Goal: Task Accomplishment & Management: Complete application form

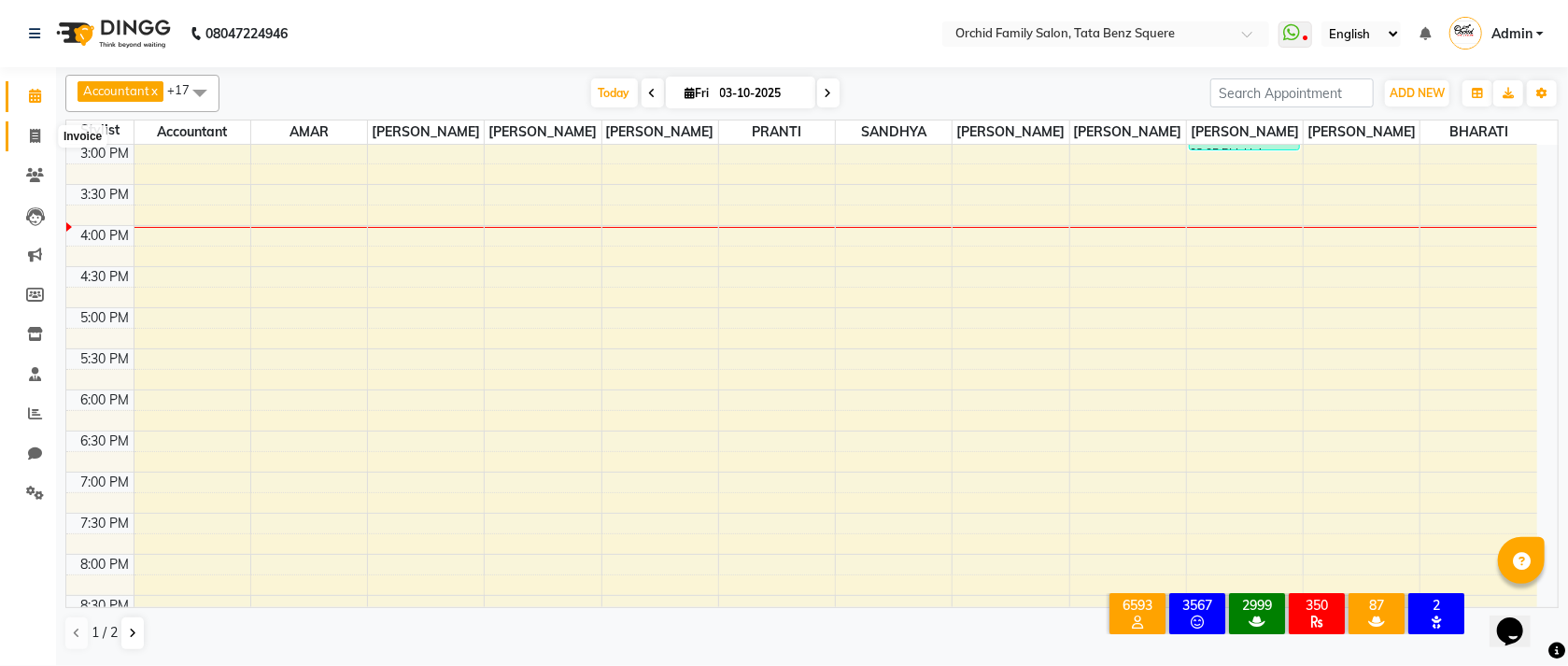
click at [37, 133] on icon at bounding box center [35, 135] width 10 height 14
select select "service"
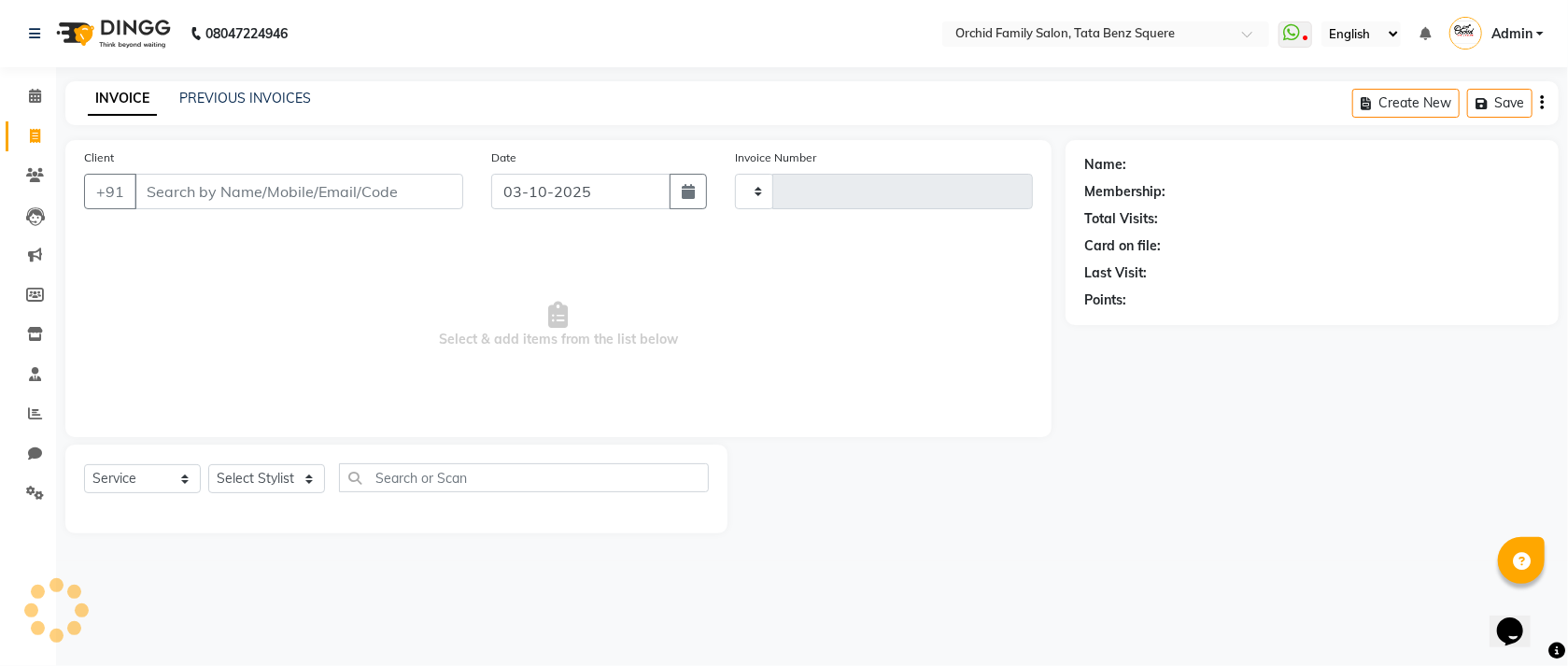
type input "2664"
select select "107"
click at [264, 95] on link "PREVIOUS INVOICES" at bounding box center [245, 98] width 132 height 17
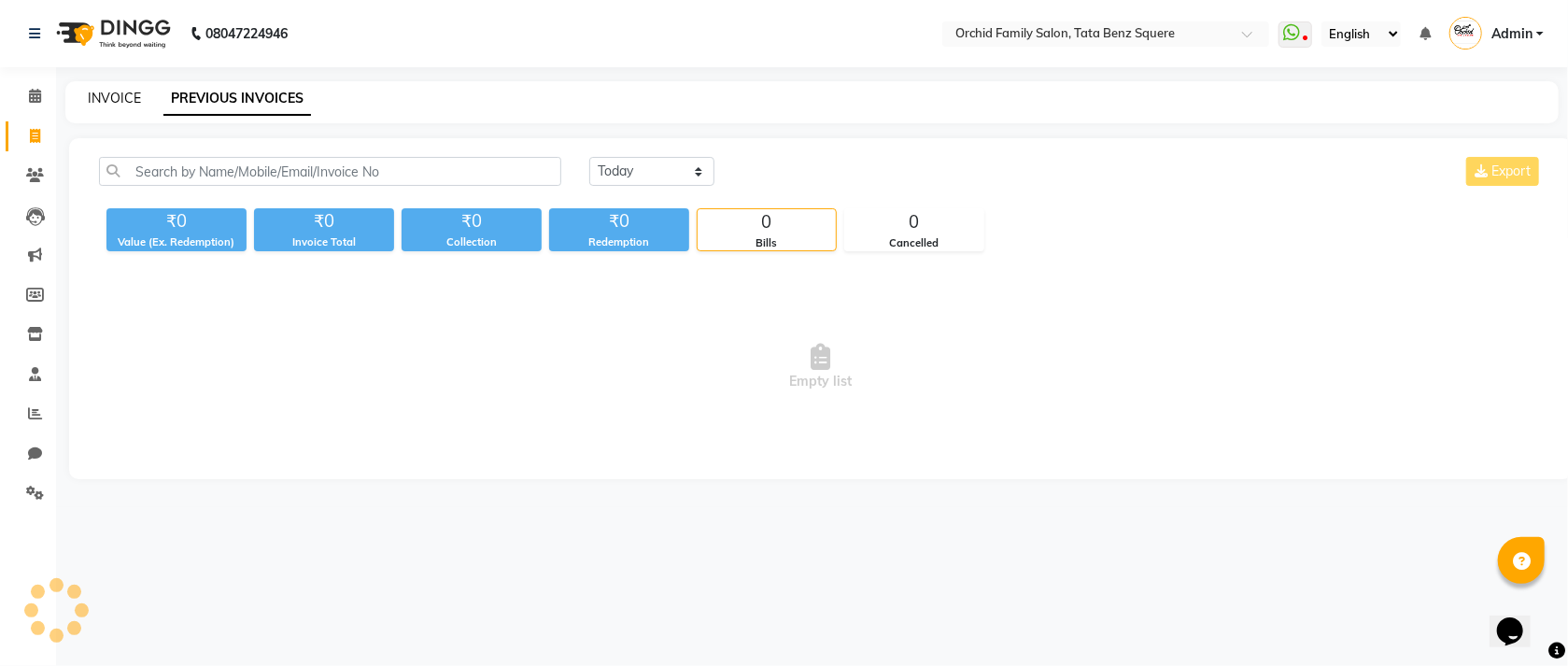
click at [110, 99] on link "INVOICE" at bounding box center [114, 98] width 54 height 17
select select "service"
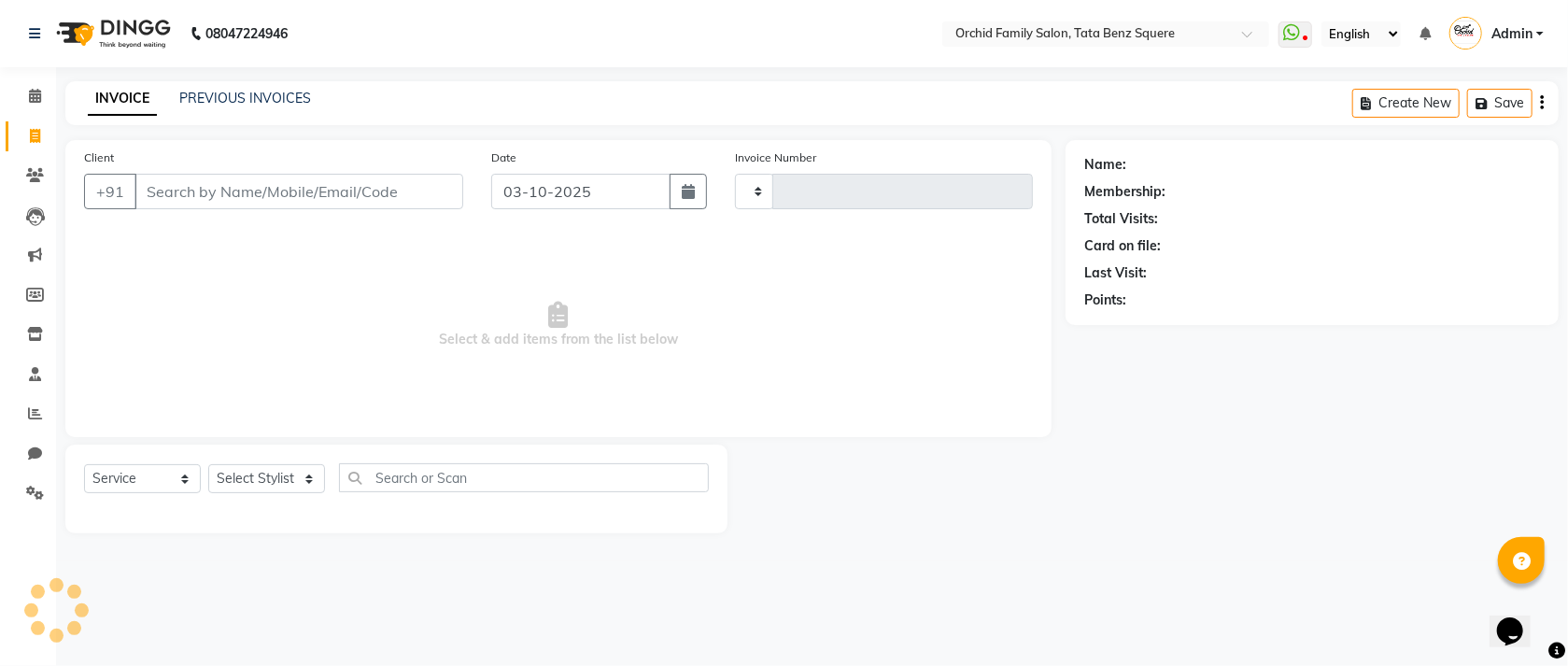
type input "2664"
select select "107"
click at [297, 93] on link "PREVIOUS INVOICES" at bounding box center [245, 98] width 132 height 17
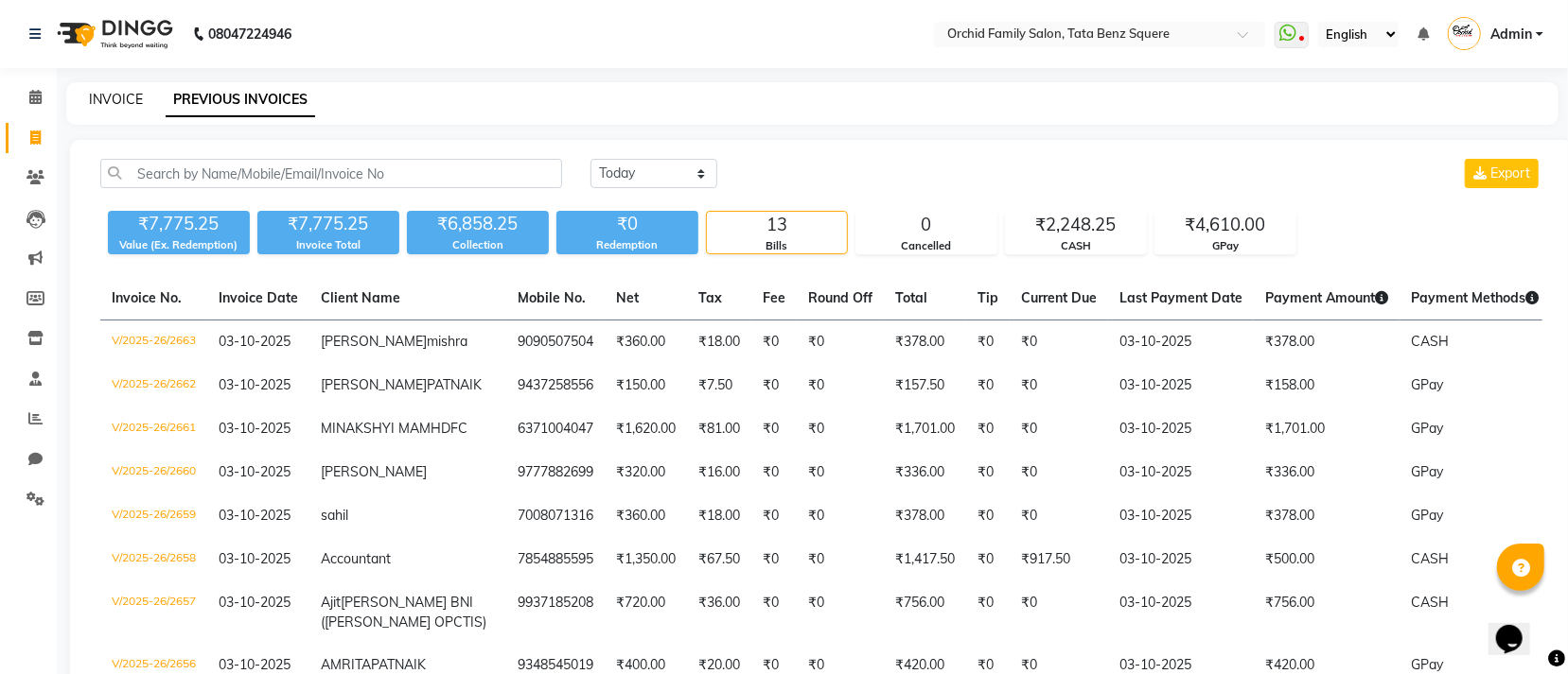
drag, startPoint x: 95, startPoint y: 103, endPoint x: 0, endPoint y: 300, distance: 218.7
click at [95, 103] on link "INVOICE" at bounding box center [115, 99] width 54 height 17
select select "service"
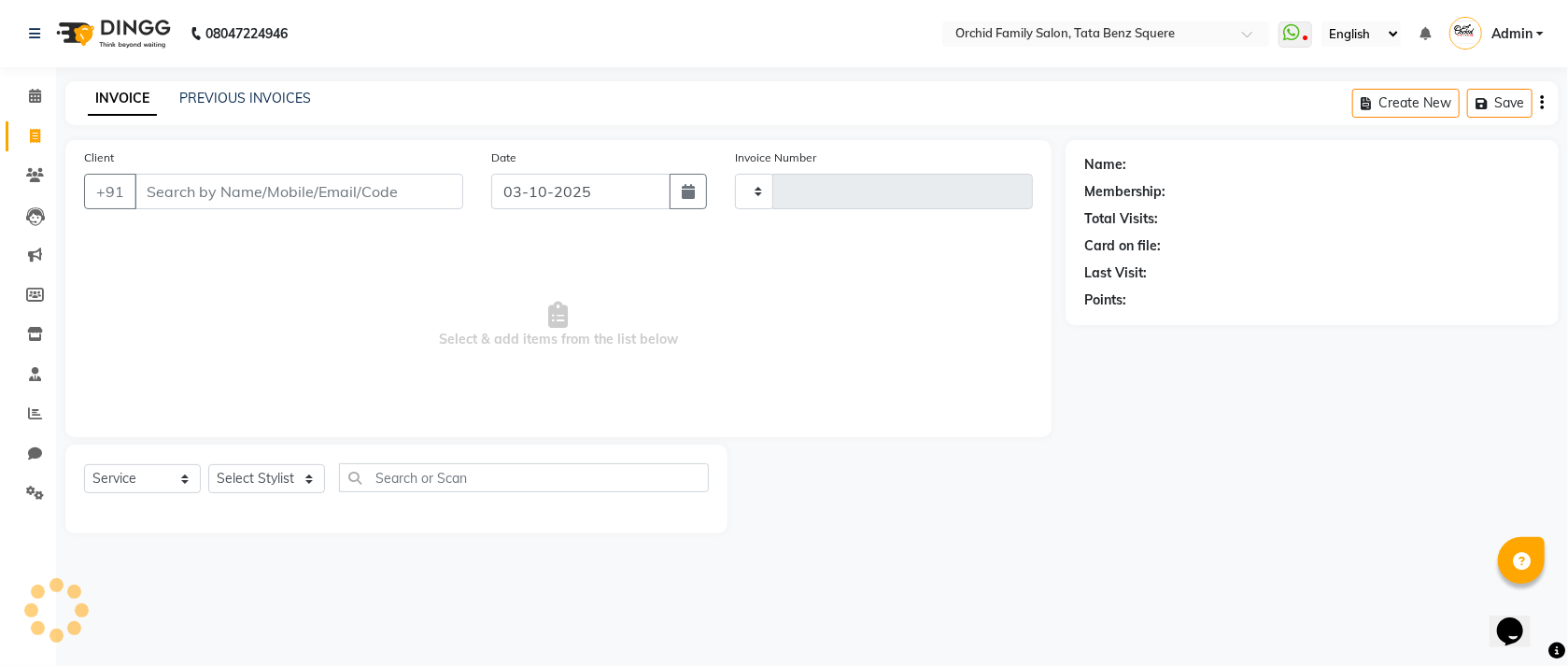
type input "2664"
select select "107"
click at [264, 478] on select "Select Stylist" at bounding box center [267, 479] width 117 height 29
select select "90905"
click at [209, 466] on select "Select Stylist Accountant [PERSON_NAME] [PERSON_NAME] [PERSON_NAME] [PERSON_NAM…" at bounding box center [267, 479] width 117 height 29
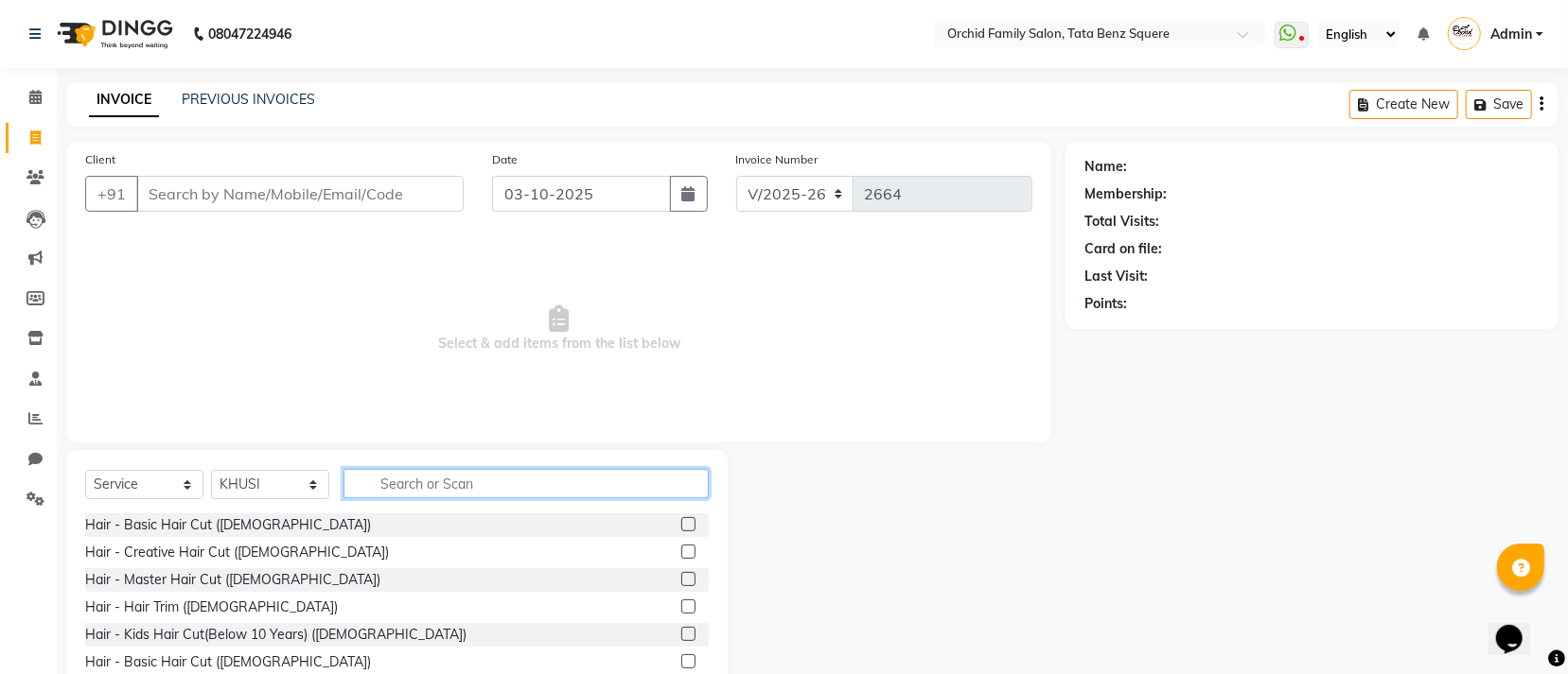
click at [516, 481] on input "text" at bounding box center [526, 484] width 365 height 30
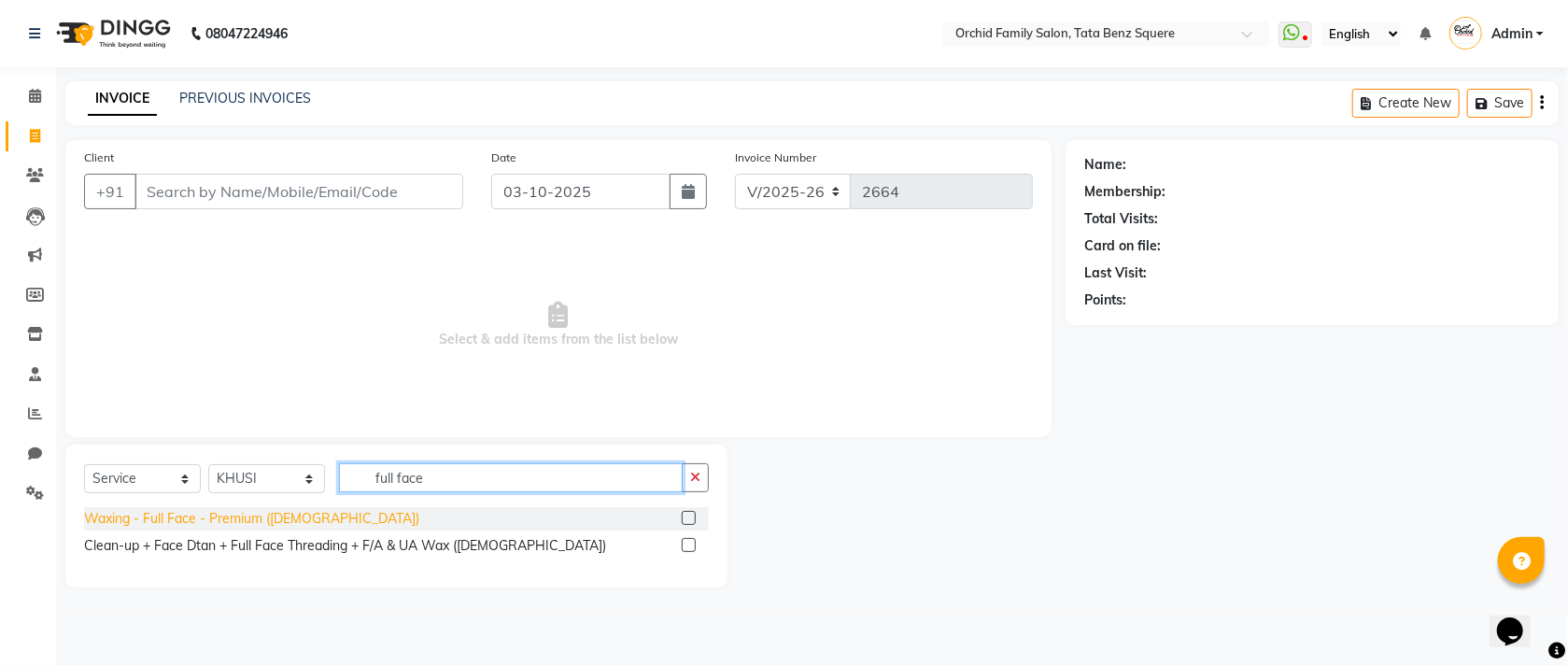
type input "full face"
click at [217, 515] on div "Waxing - Full Face - Premium ([DEMOGRAPHIC_DATA])" at bounding box center [251, 518] width 336 height 20
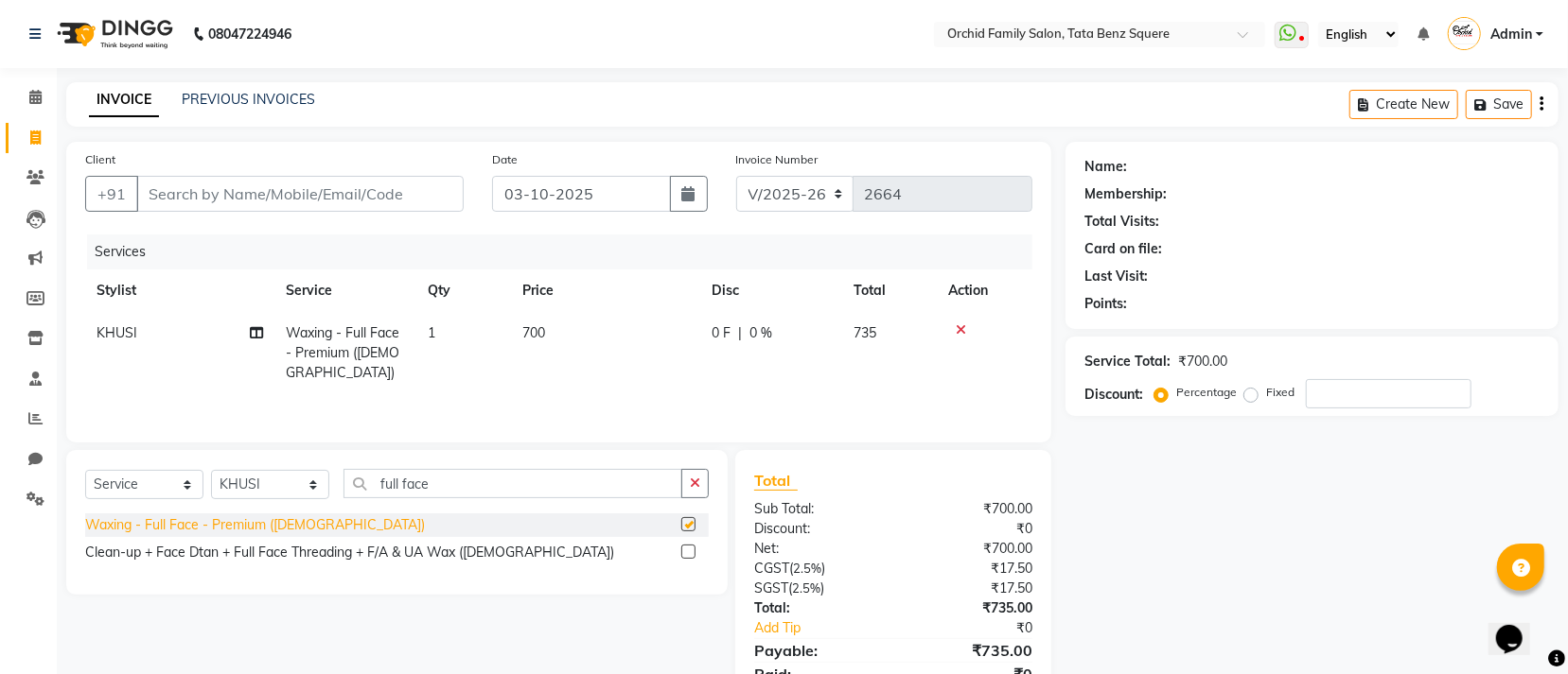
checkbox input "false"
click at [959, 330] on icon at bounding box center [960, 330] width 10 height 13
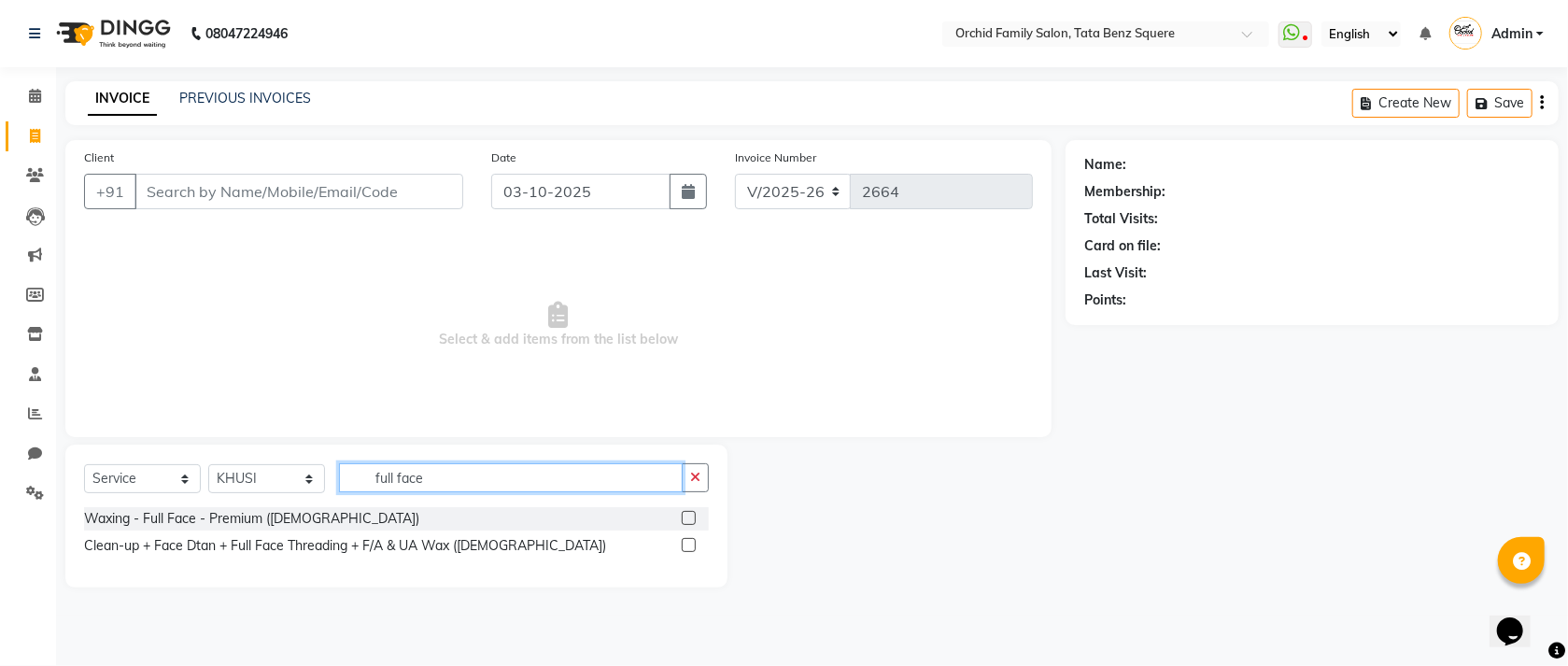
click at [493, 485] on input "full face" at bounding box center [511, 478] width 344 height 29
type input "f"
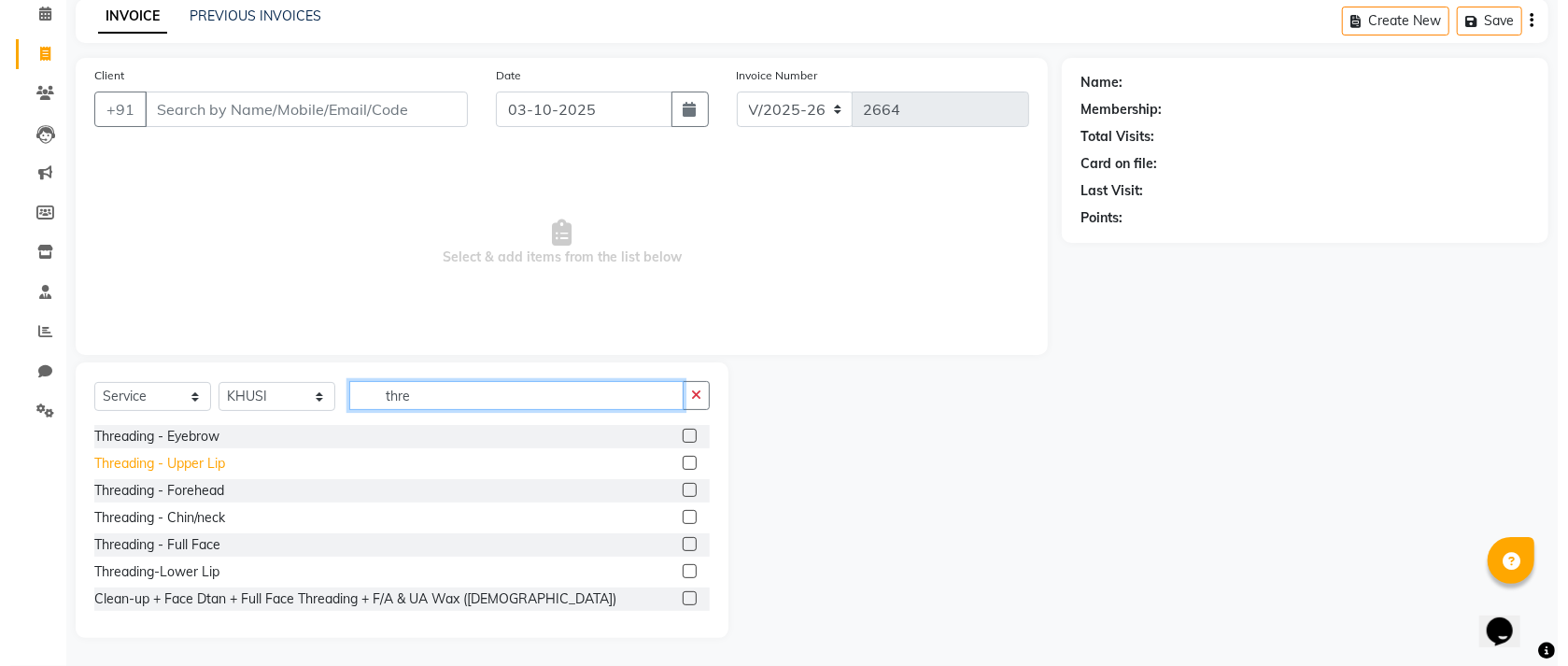
scroll to position [2, 0]
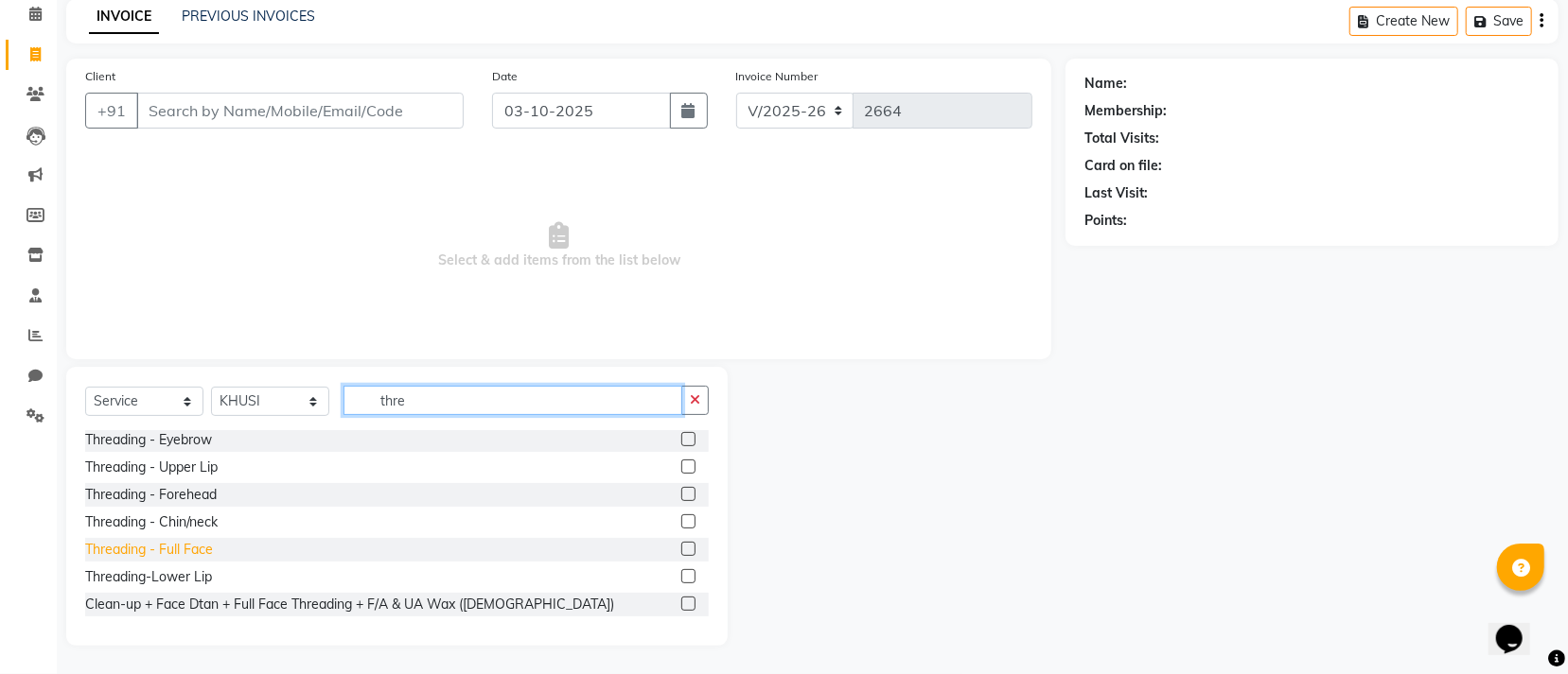
type input "thre"
click at [192, 545] on div "Threading - Full Face" at bounding box center [149, 549] width 128 height 20
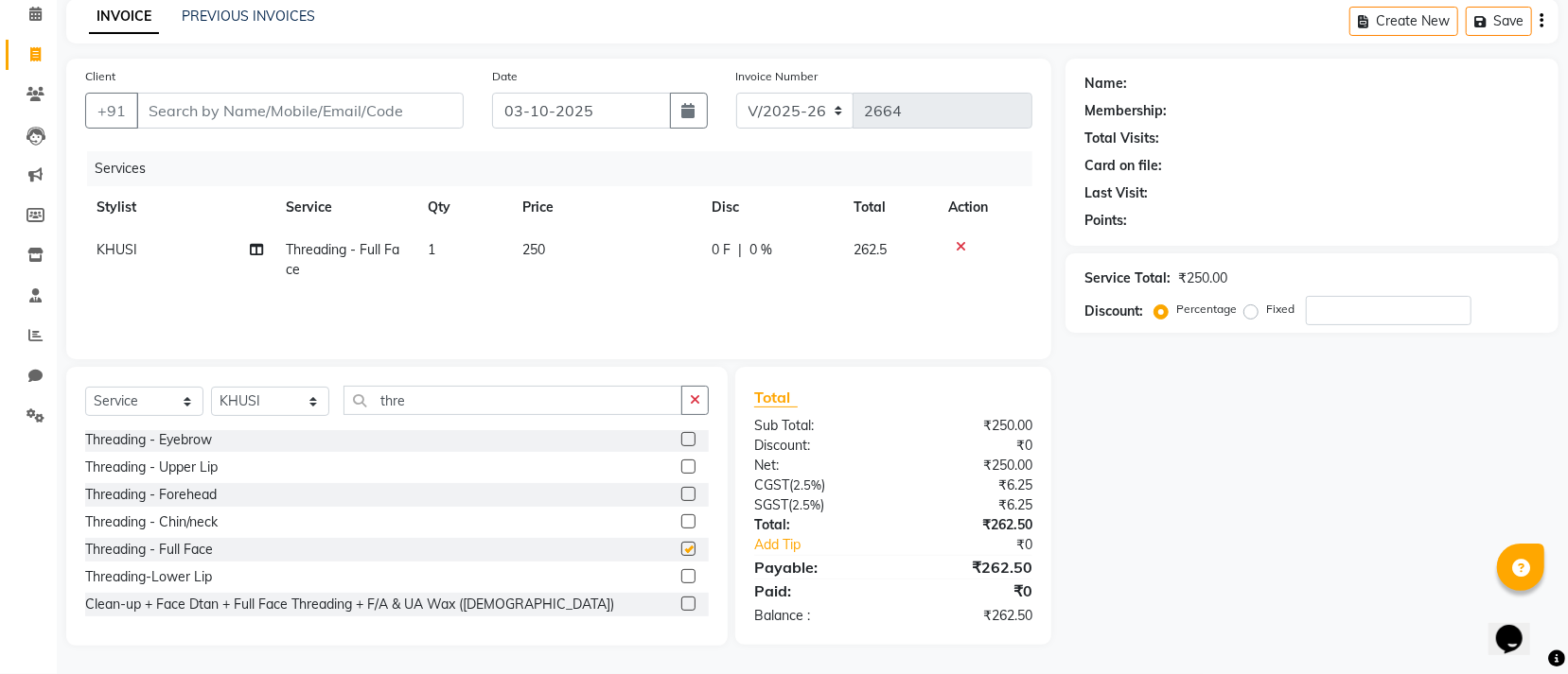
checkbox input "false"
click at [374, 116] on input "Client" at bounding box center [300, 110] width 328 height 36
type input "9"
type input "0"
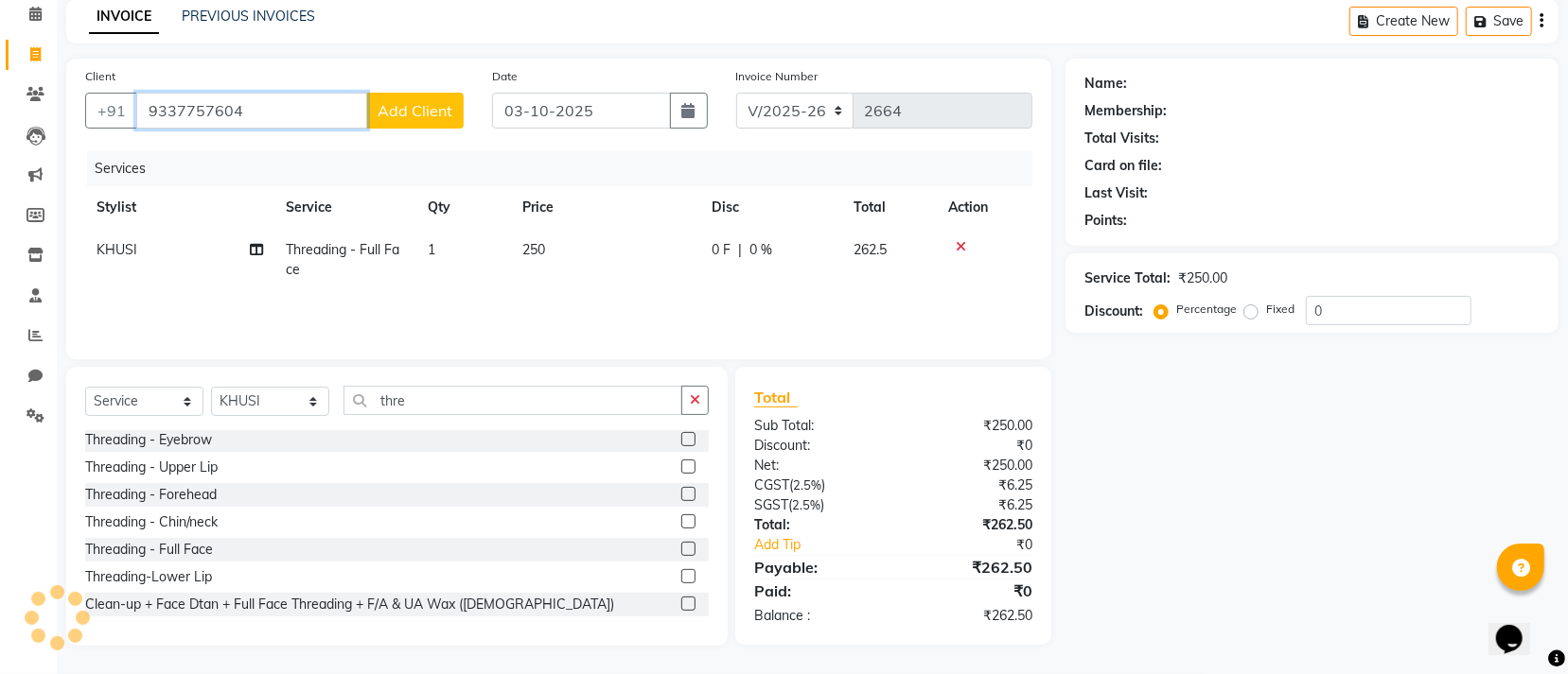
type input "9337757604"
click at [375, 109] on button "Add Client" at bounding box center [414, 110] width 97 height 36
select select "29"
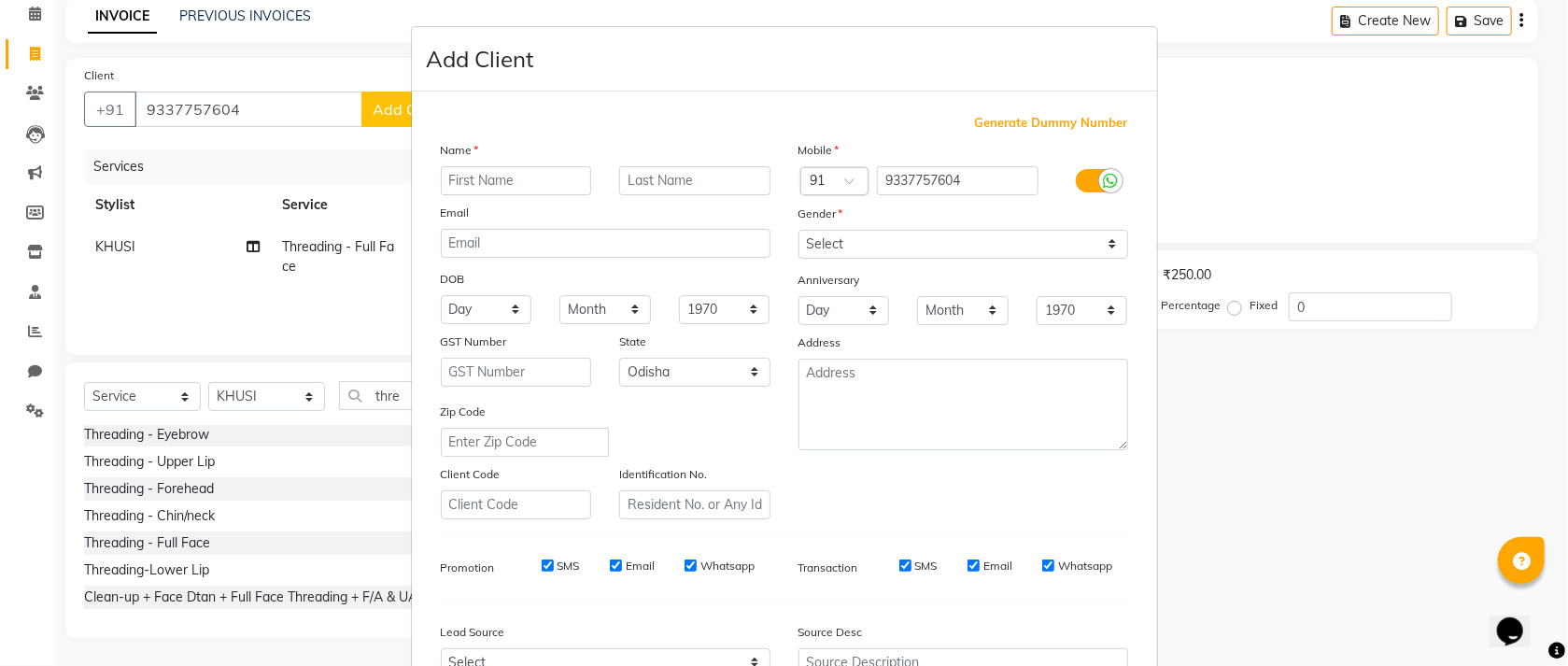
click at [513, 175] on input "text" at bounding box center [516, 181] width 151 height 29
type input "chinamayee"
click at [722, 188] on input "text" at bounding box center [695, 181] width 151 height 29
type input "[PERSON_NAME]"
click at [936, 264] on div "Mobile Country Code × 91 9337757604 Gender Select [DEMOGRAPHIC_DATA] [DEMOGRAPH…" at bounding box center [963, 329] width 357 height 379
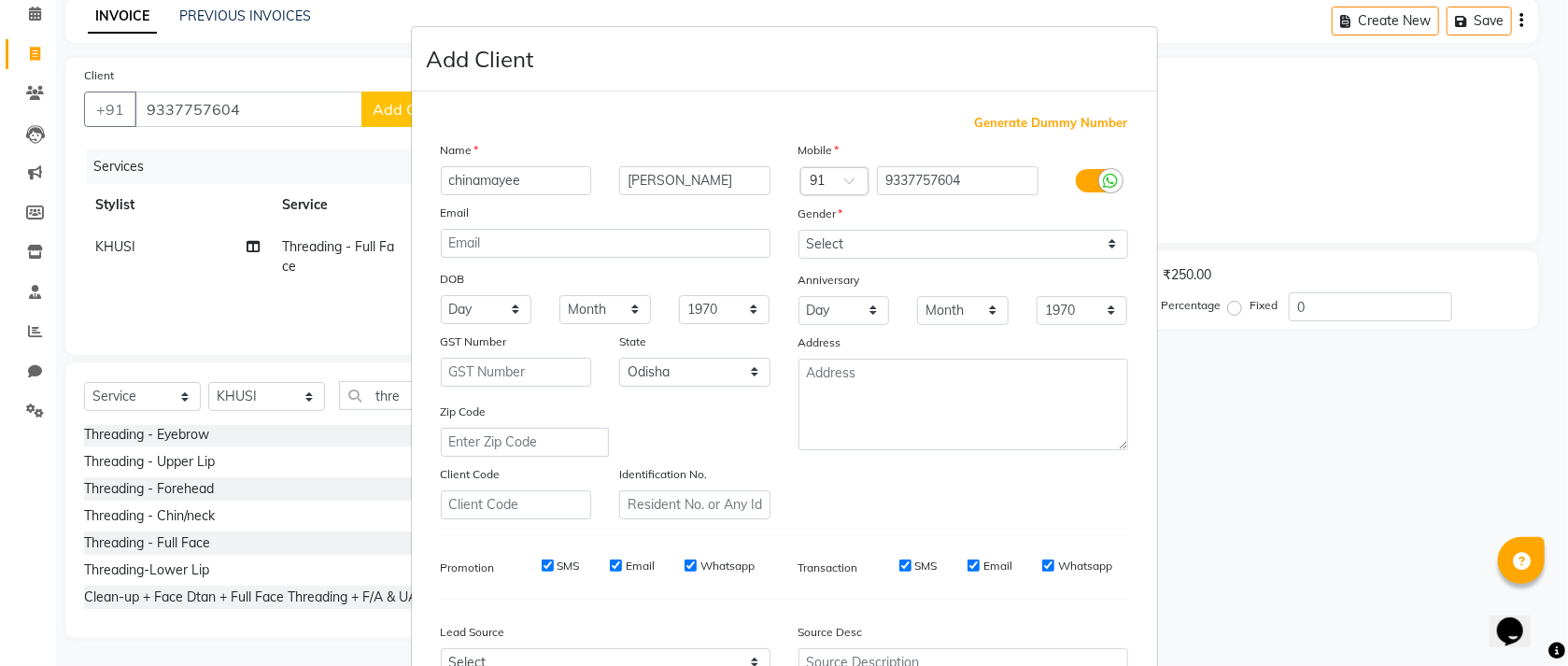
click at [936, 264] on div "Mobile Country Code × 91 9337757604 Gender Select [DEMOGRAPHIC_DATA] [DEMOGRAPH…" at bounding box center [963, 329] width 357 height 379
click at [936, 255] on select "Select [DEMOGRAPHIC_DATA] [DEMOGRAPHIC_DATA] Other Prefer Not To Say" at bounding box center [963, 244] width 330 height 29
select select "[DEMOGRAPHIC_DATA]"
click at [798, 230] on select "Select [DEMOGRAPHIC_DATA] [DEMOGRAPHIC_DATA] Other Prefer Not To Say" at bounding box center [963, 244] width 330 height 29
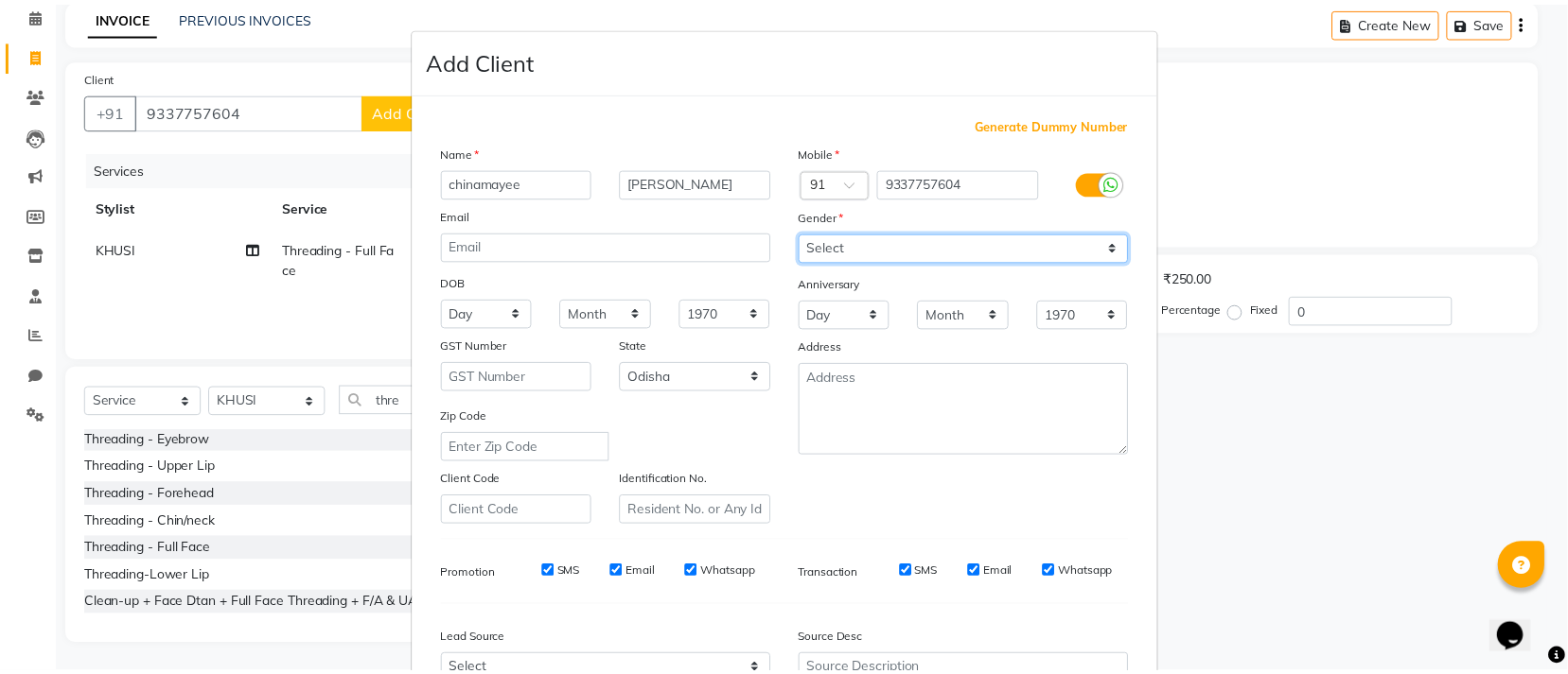
scroll to position [209, 0]
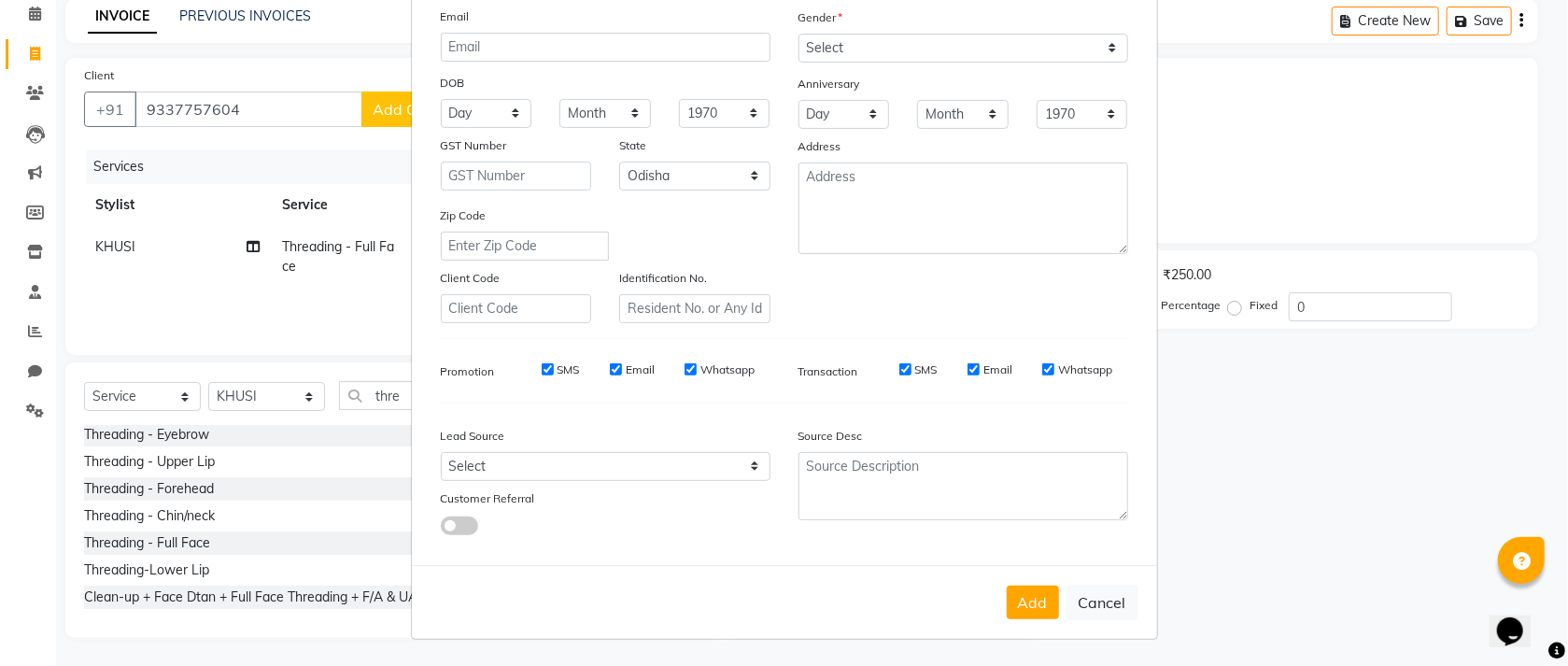
click at [1017, 585] on div "Add Cancel" at bounding box center [784, 602] width 745 height 73
click at [1025, 593] on button "Add" at bounding box center [1033, 603] width 53 height 34
select select
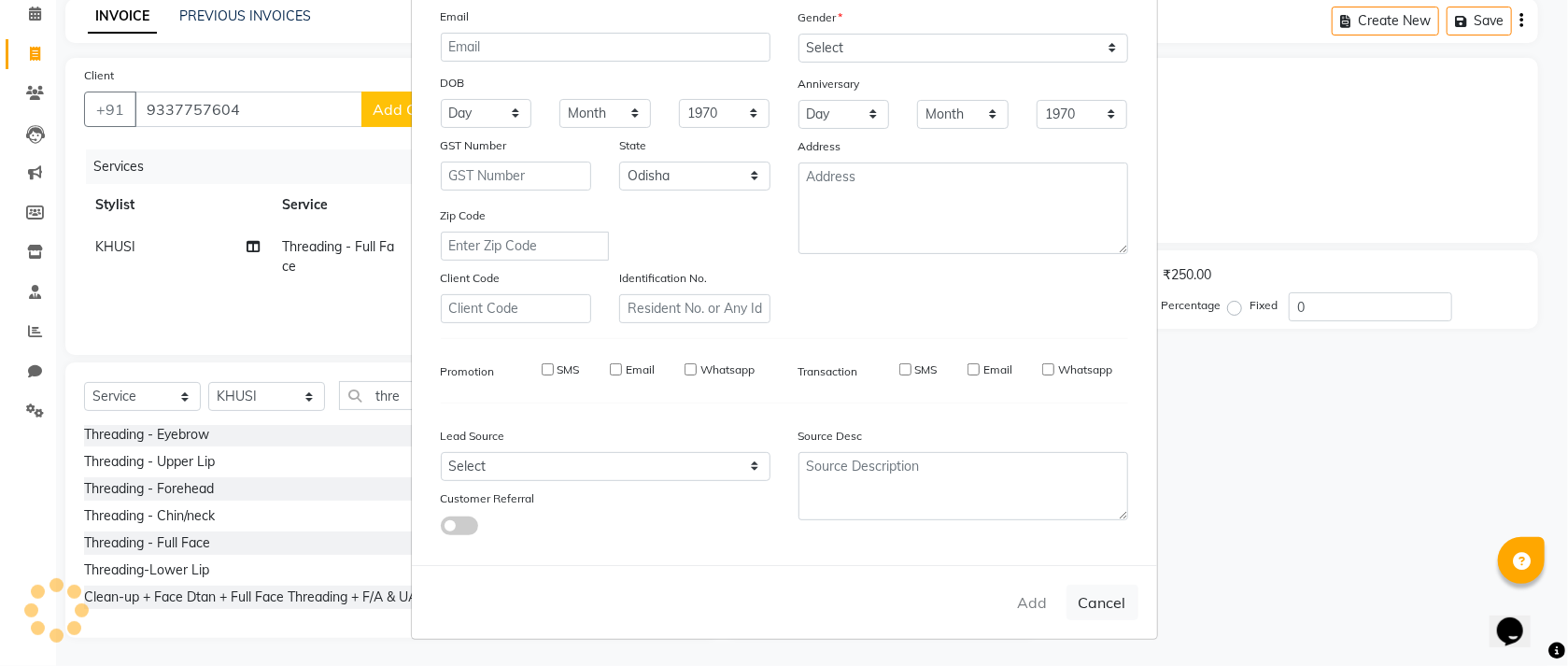
select select "null"
select select
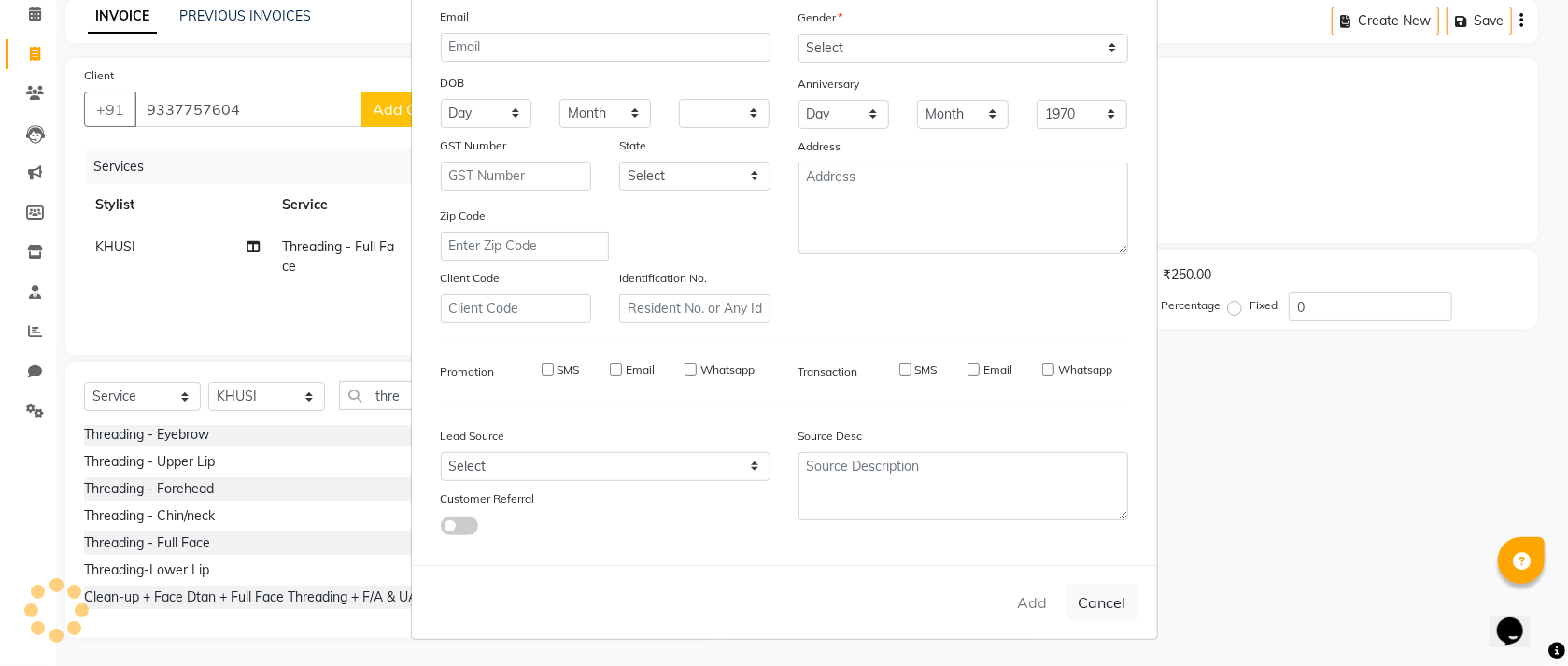
checkbox input "false"
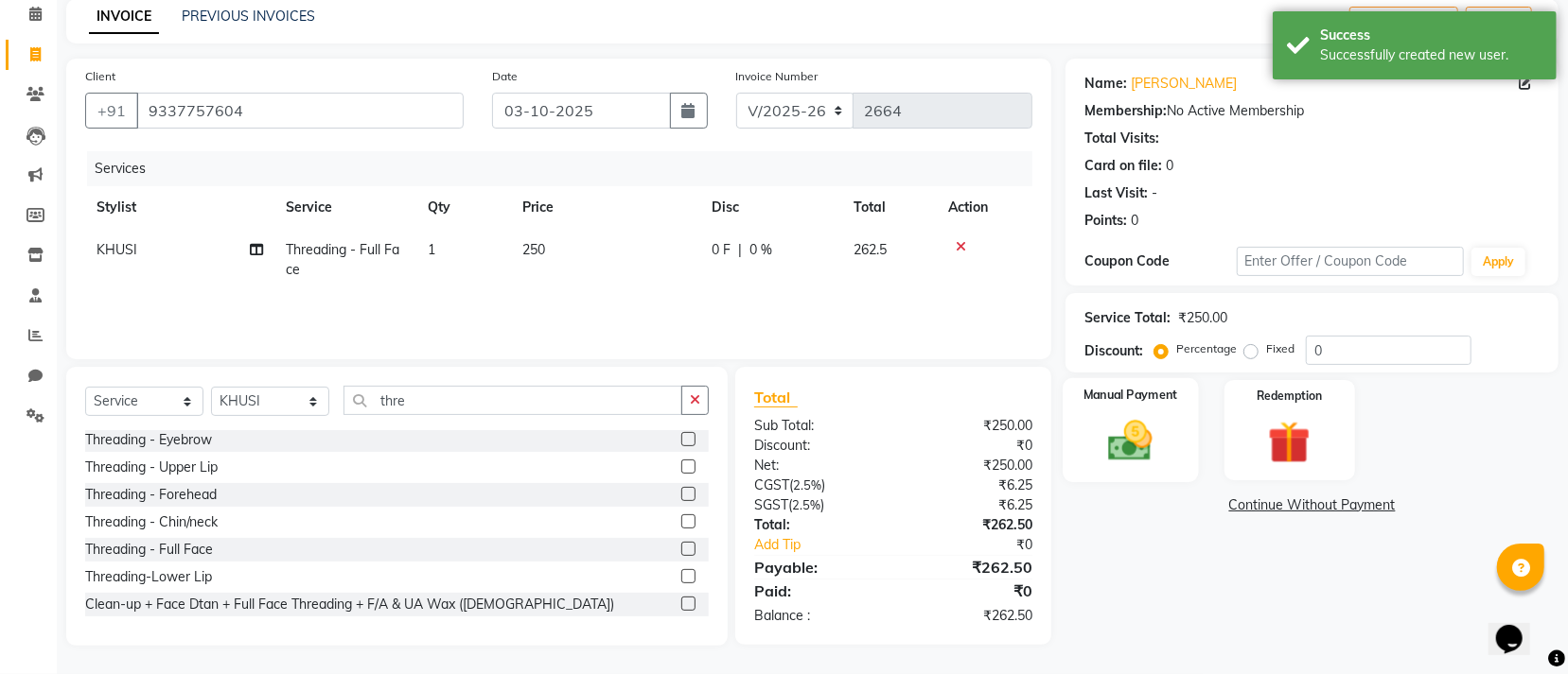
click at [1136, 436] on img at bounding box center [1130, 441] width 71 height 51
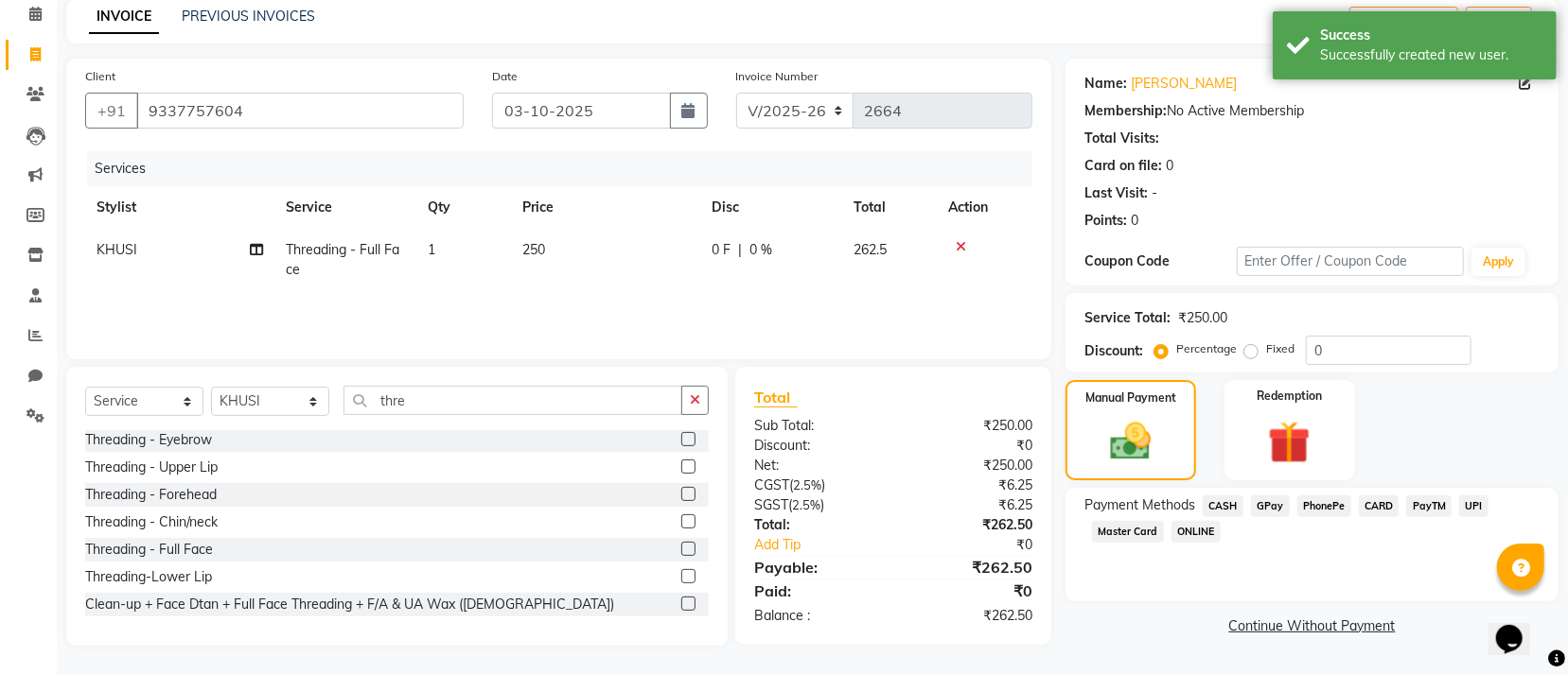
click at [1264, 509] on span "GPay" at bounding box center [1270, 506] width 39 height 22
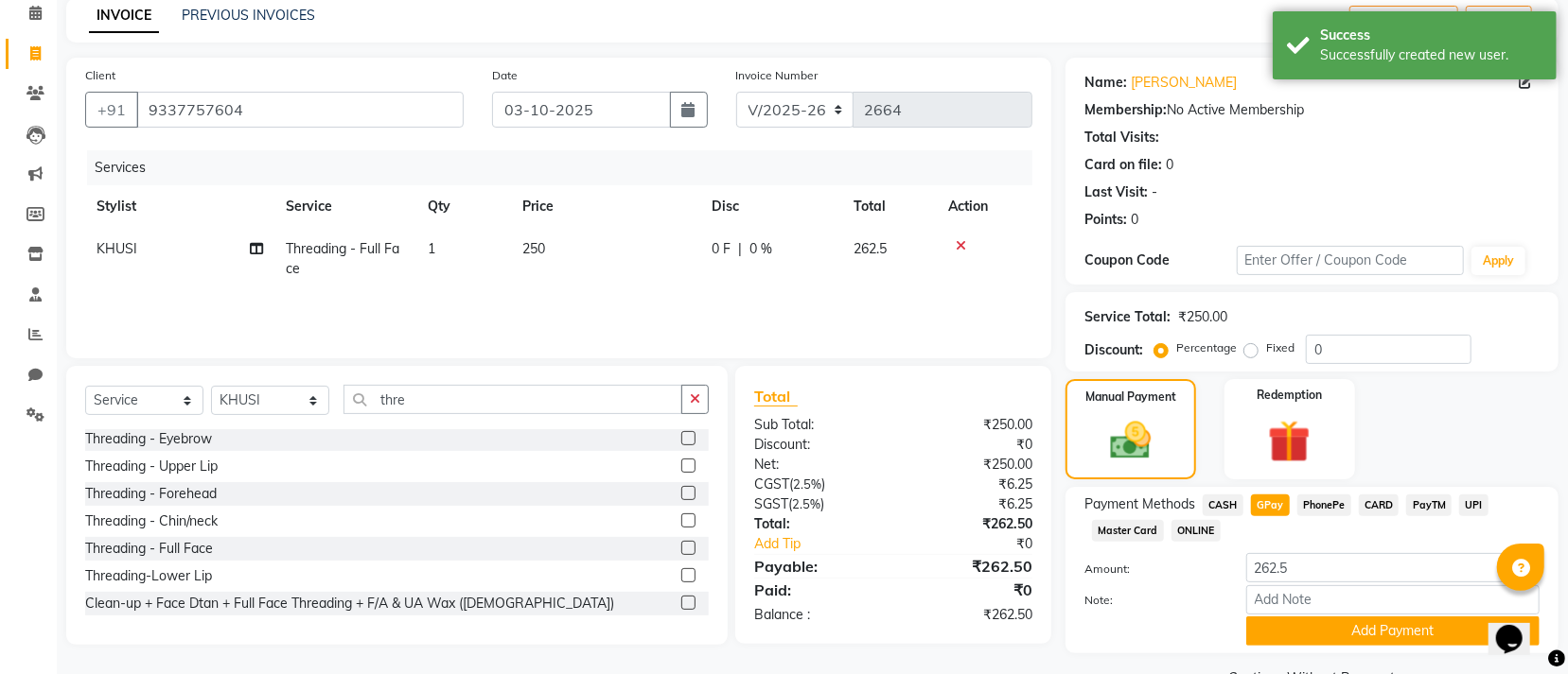
scroll to position [133, 0]
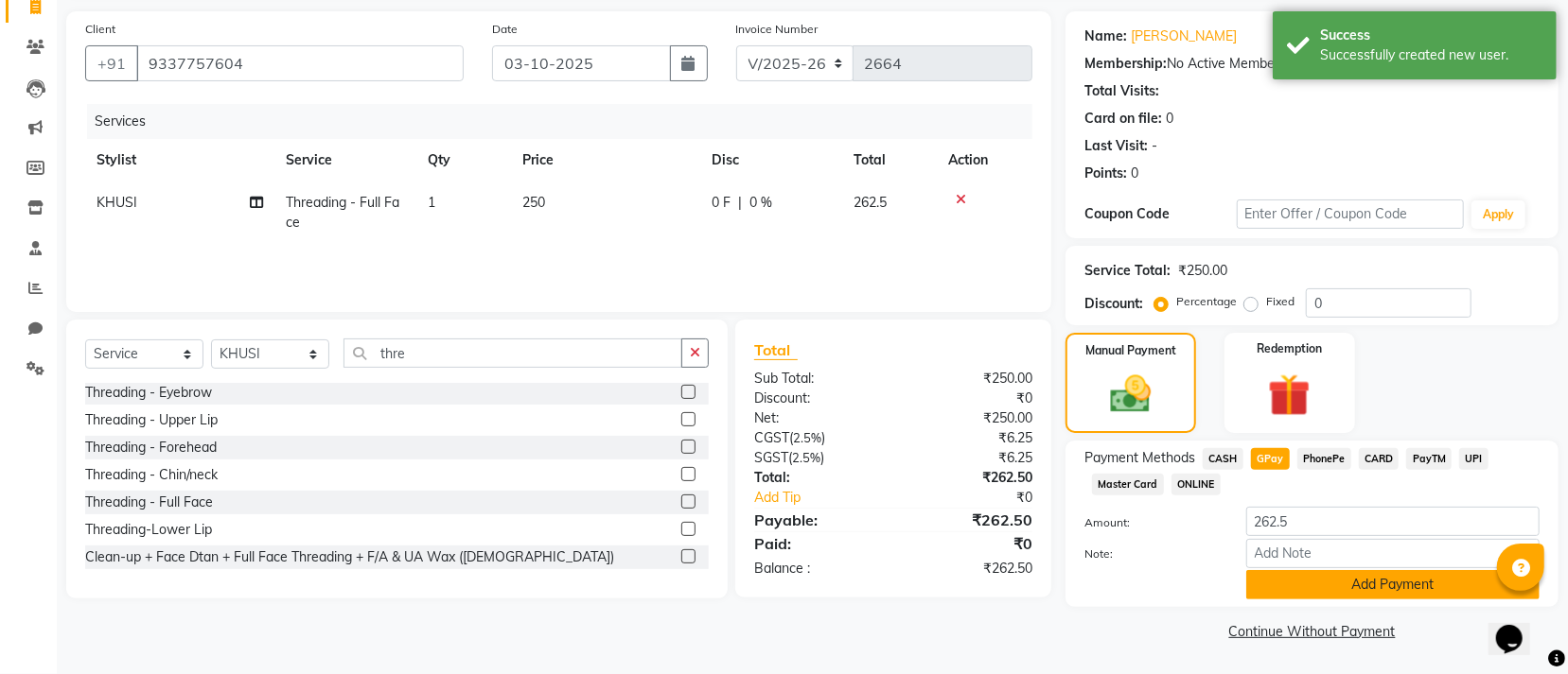
click at [1354, 589] on button "Add Payment" at bounding box center [1393, 585] width 293 height 30
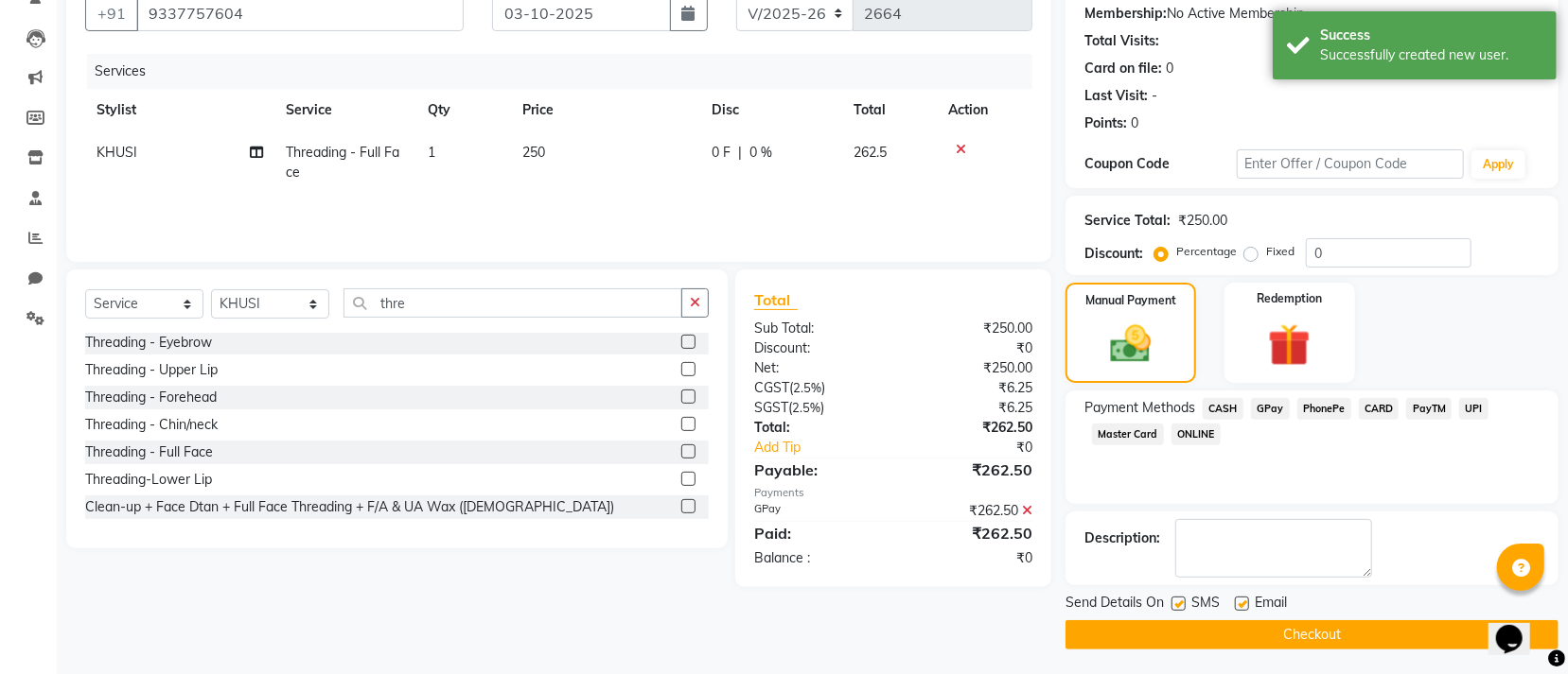
scroll to position [185, 0]
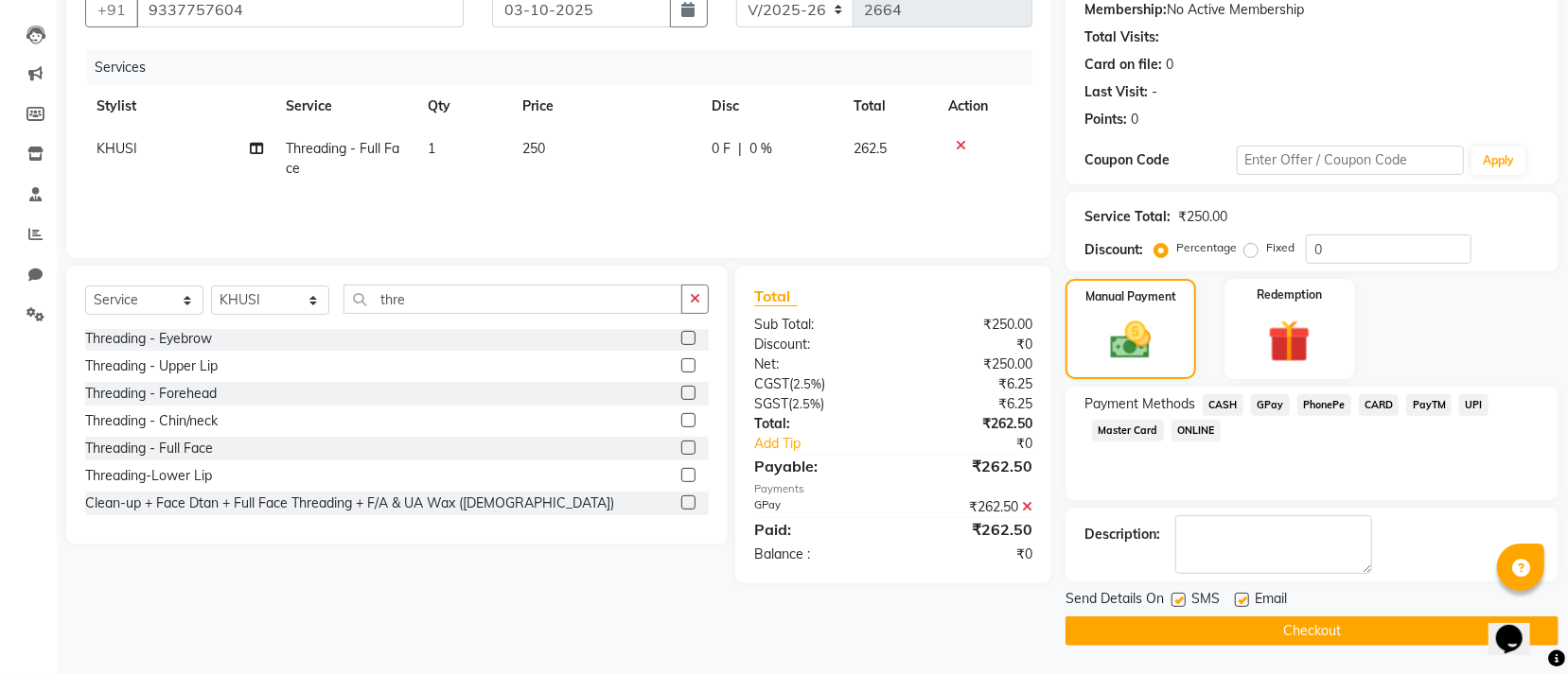
click at [1031, 507] on icon at bounding box center [1027, 506] width 10 height 13
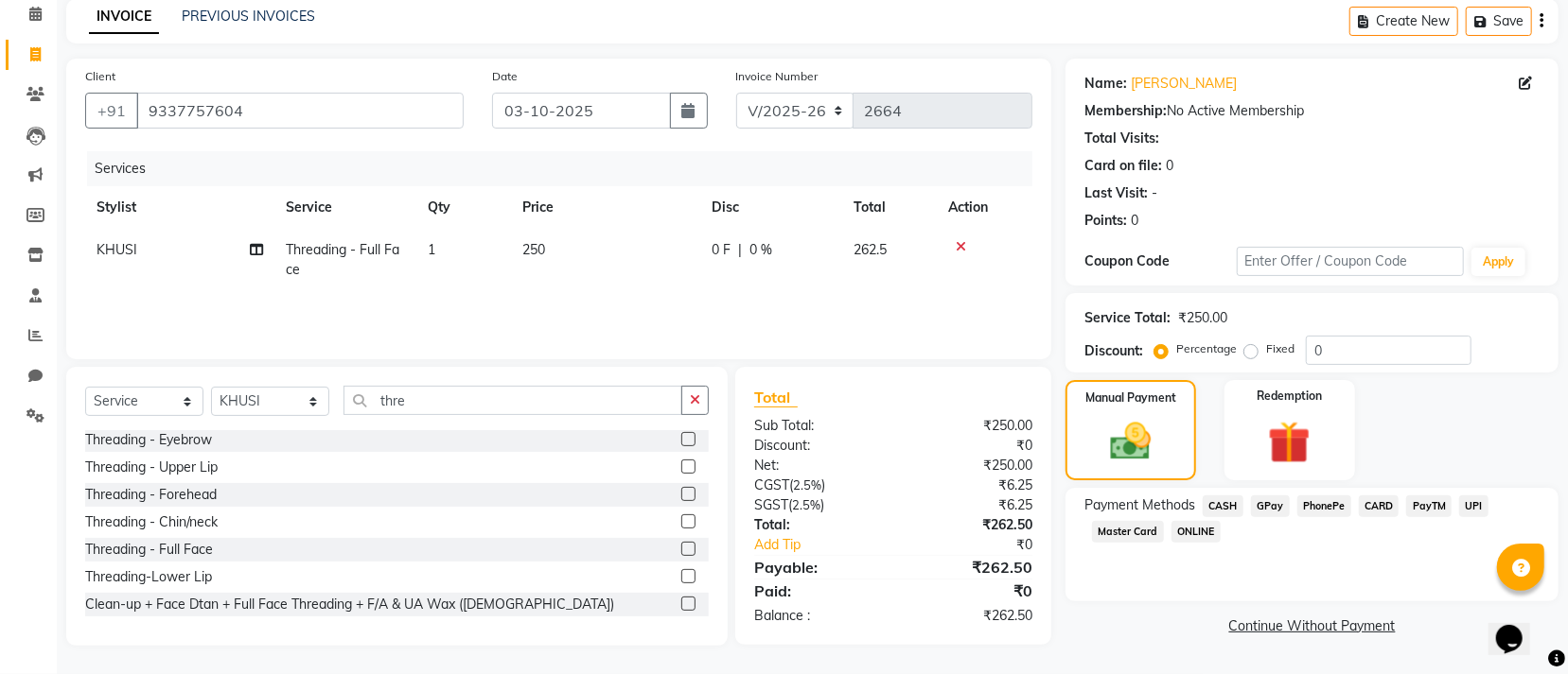
scroll to position [84, 0]
click at [1267, 502] on span "GPay" at bounding box center [1270, 506] width 39 height 22
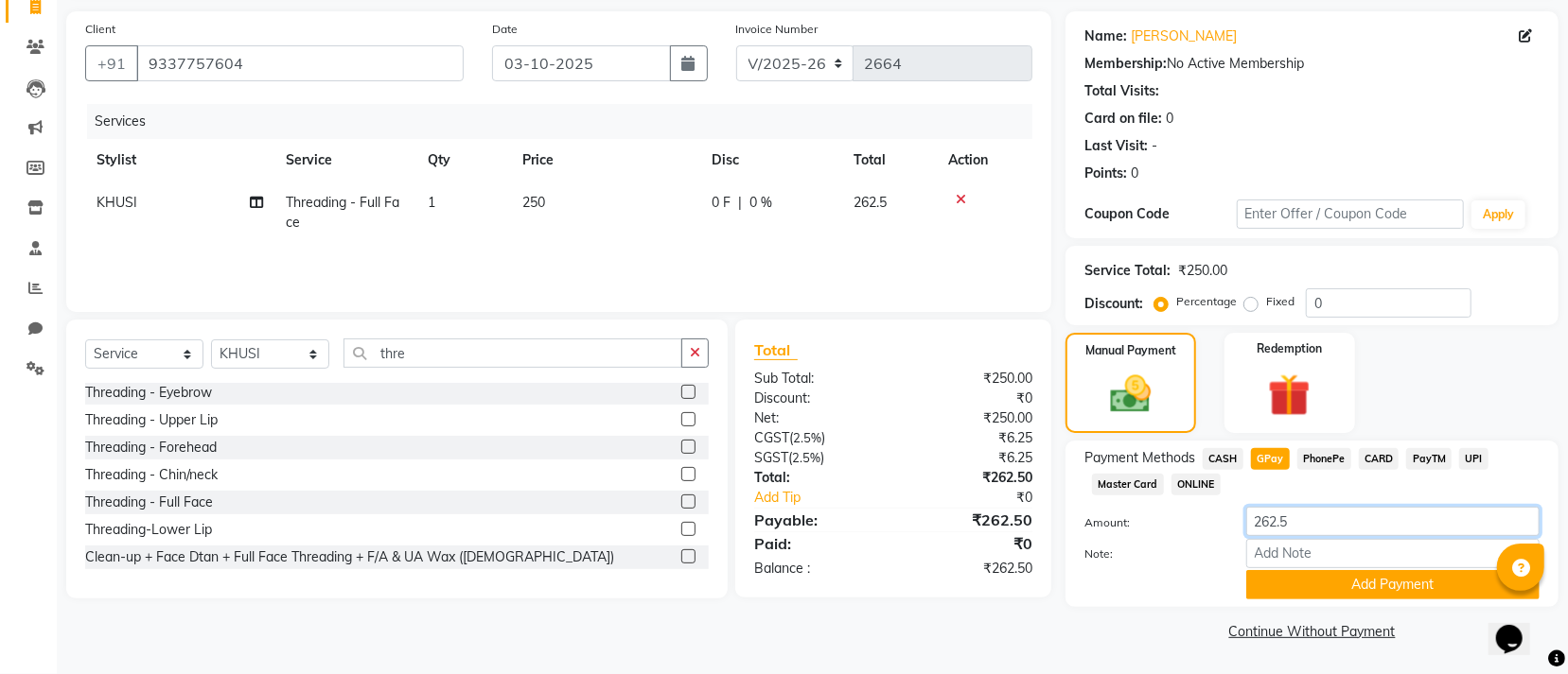
click at [1304, 516] on input "262.5" at bounding box center [1393, 521] width 293 height 30
type input "263"
click at [1300, 586] on button "Add Payment" at bounding box center [1393, 585] width 293 height 30
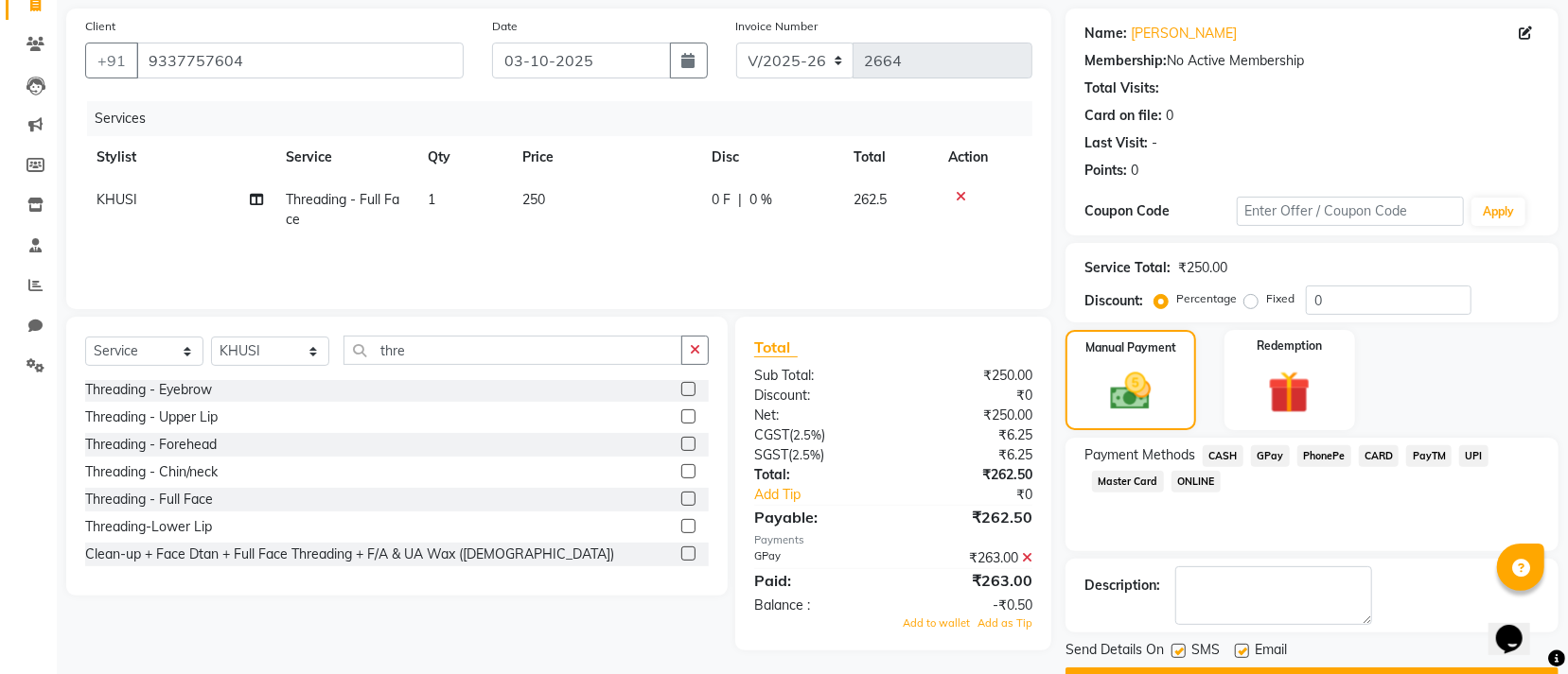
scroll to position [185, 0]
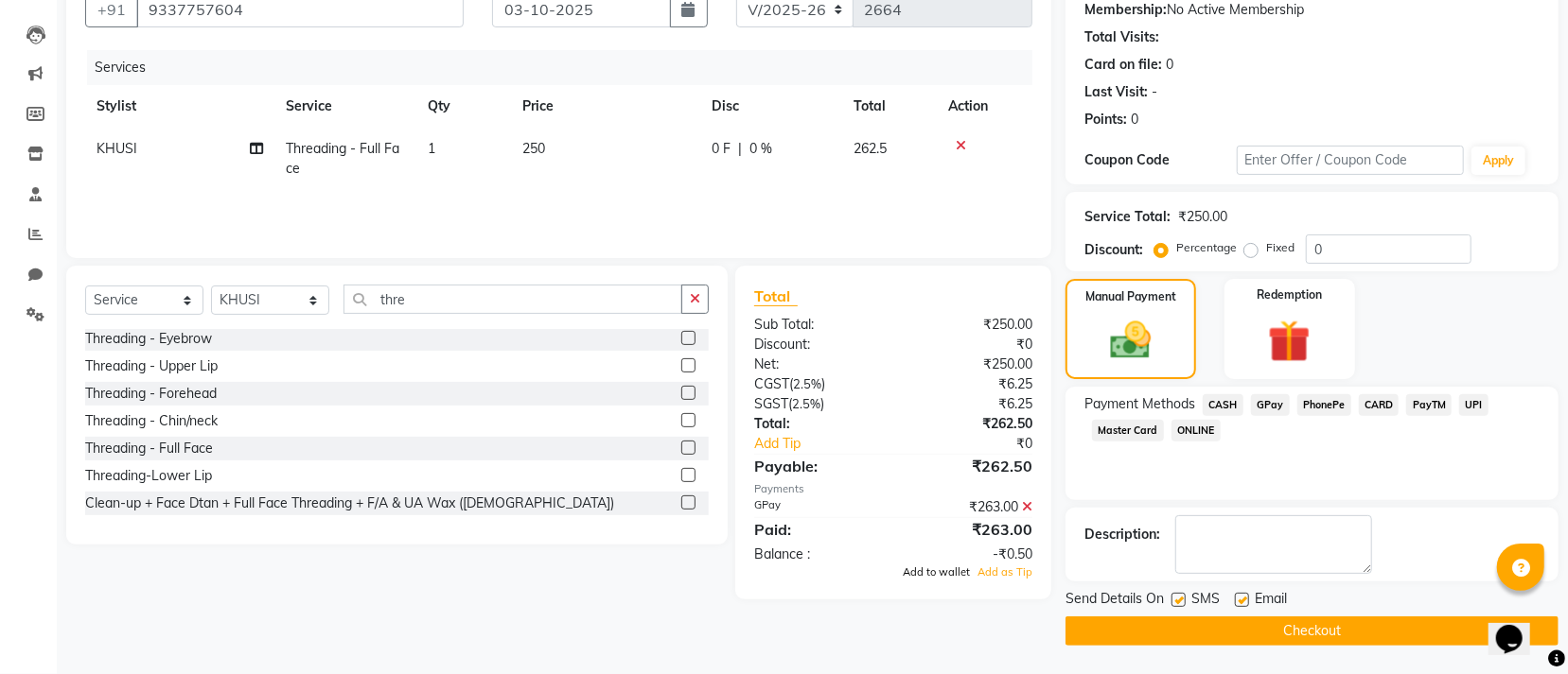
click at [935, 578] on span "Add to wallet" at bounding box center [936, 572] width 68 height 13
click at [1152, 633] on button "Checkout" at bounding box center [1312, 631] width 493 height 30
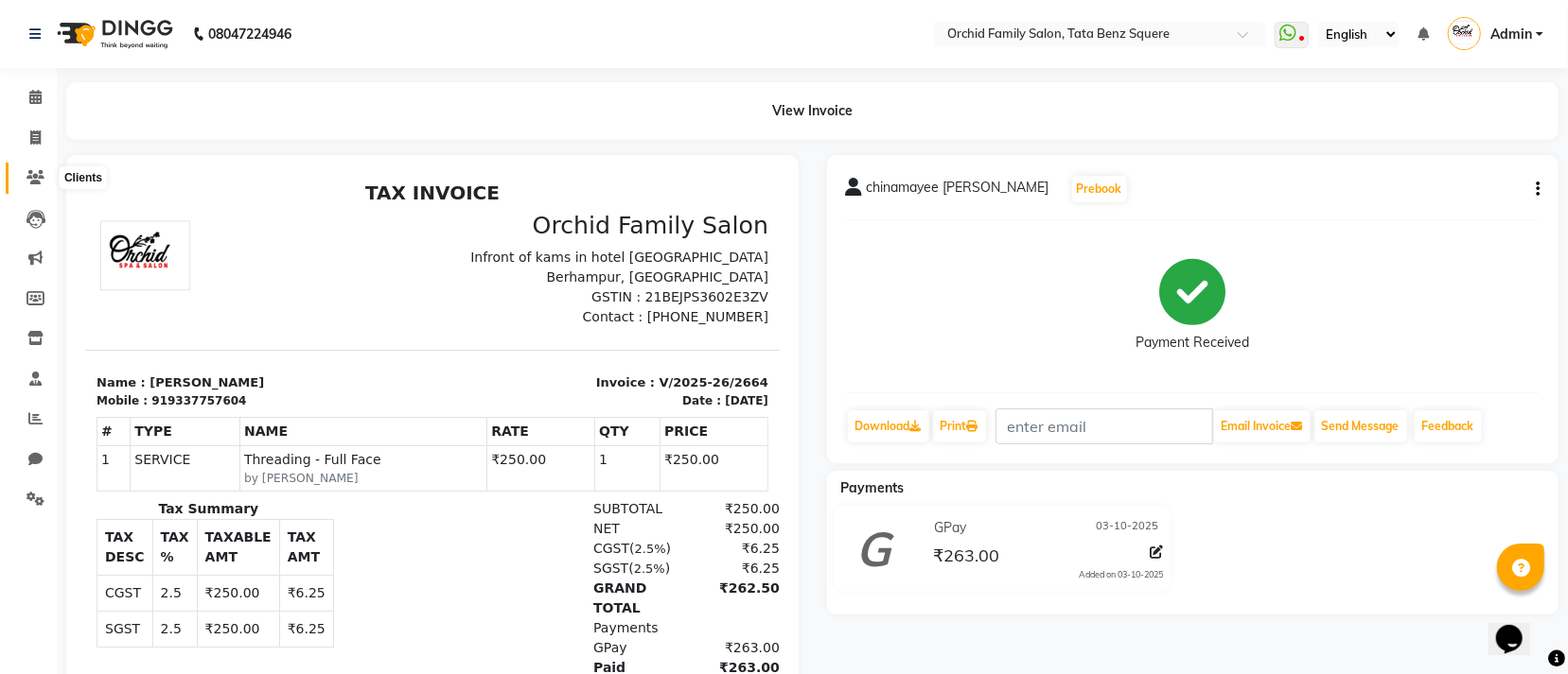
click at [33, 175] on icon at bounding box center [35, 177] width 18 height 14
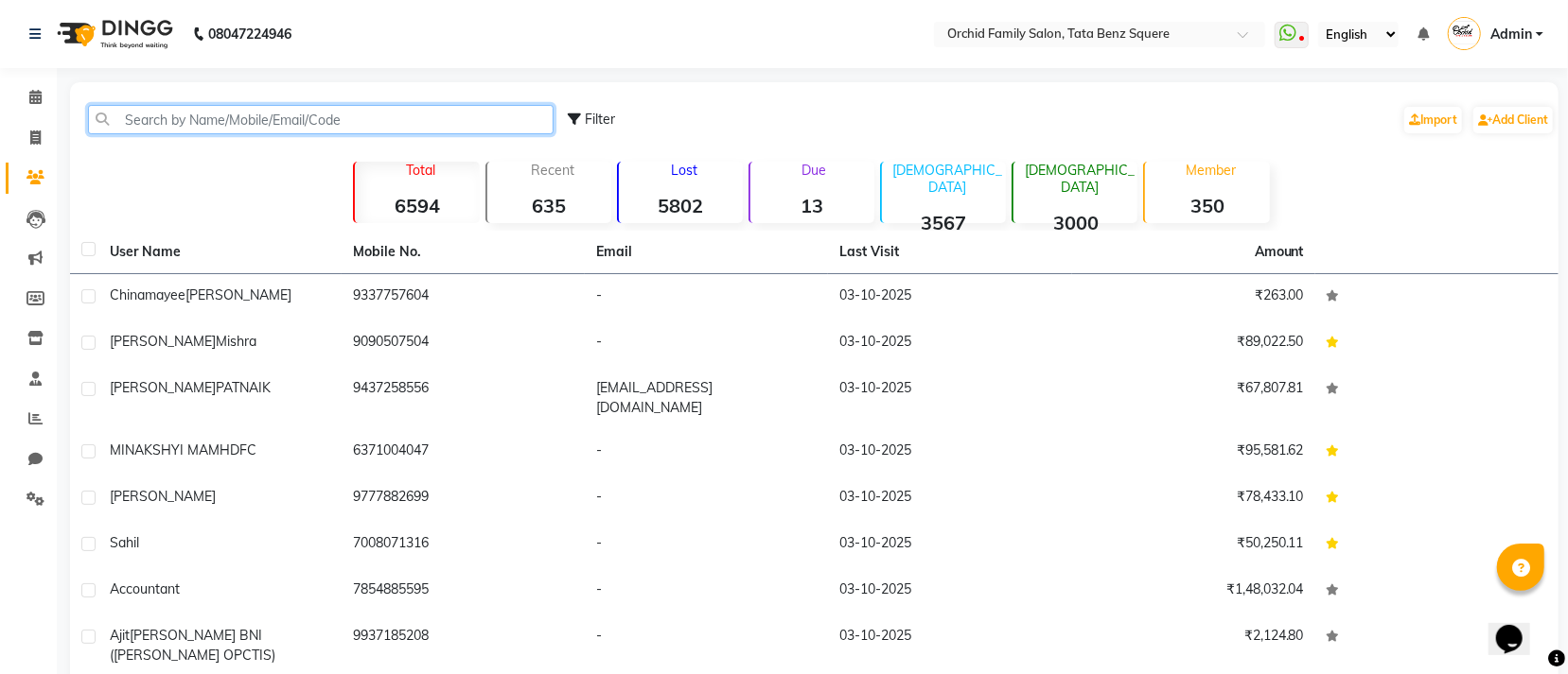
click at [218, 124] on input "text" at bounding box center [320, 119] width 466 height 30
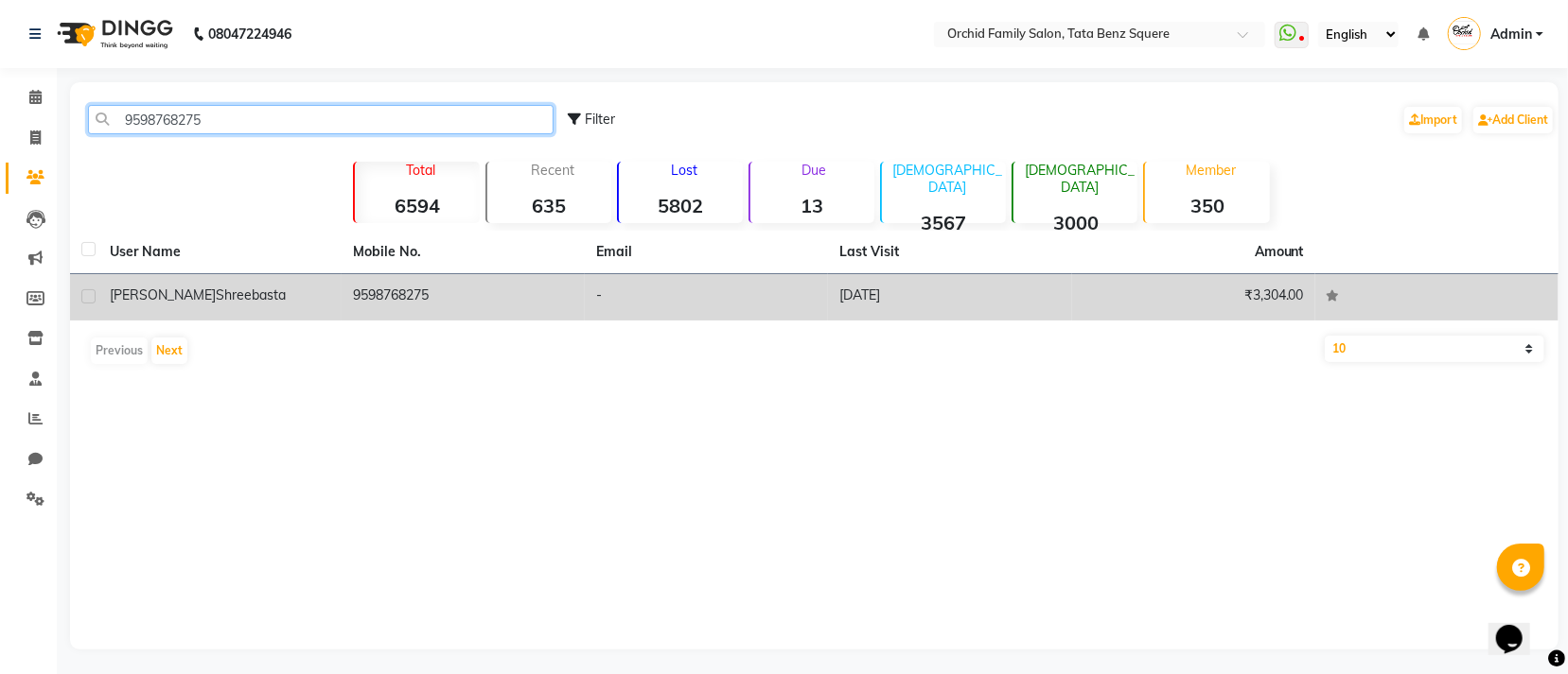
type input "9598768275"
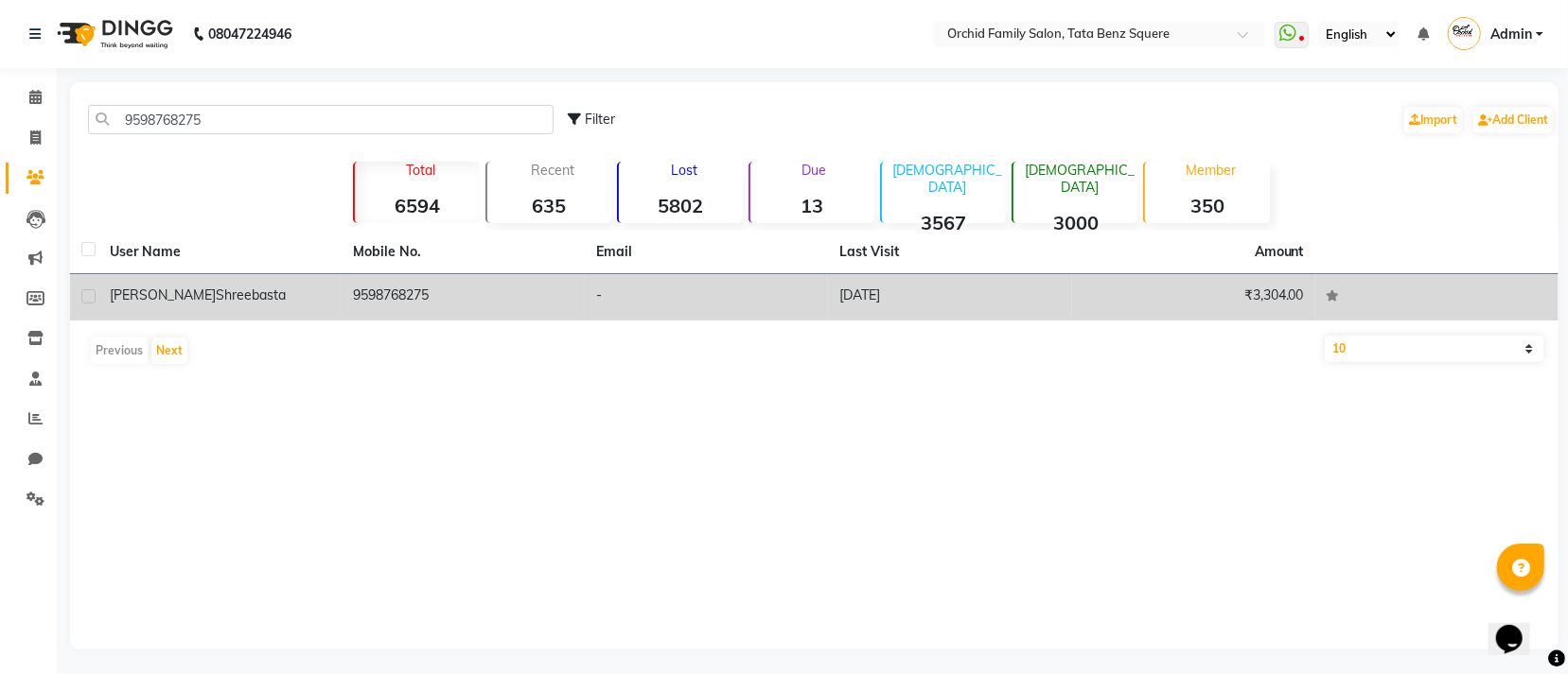
click at [558, 290] on td "9598768275" at bounding box center [463, 297] width 243 height 47
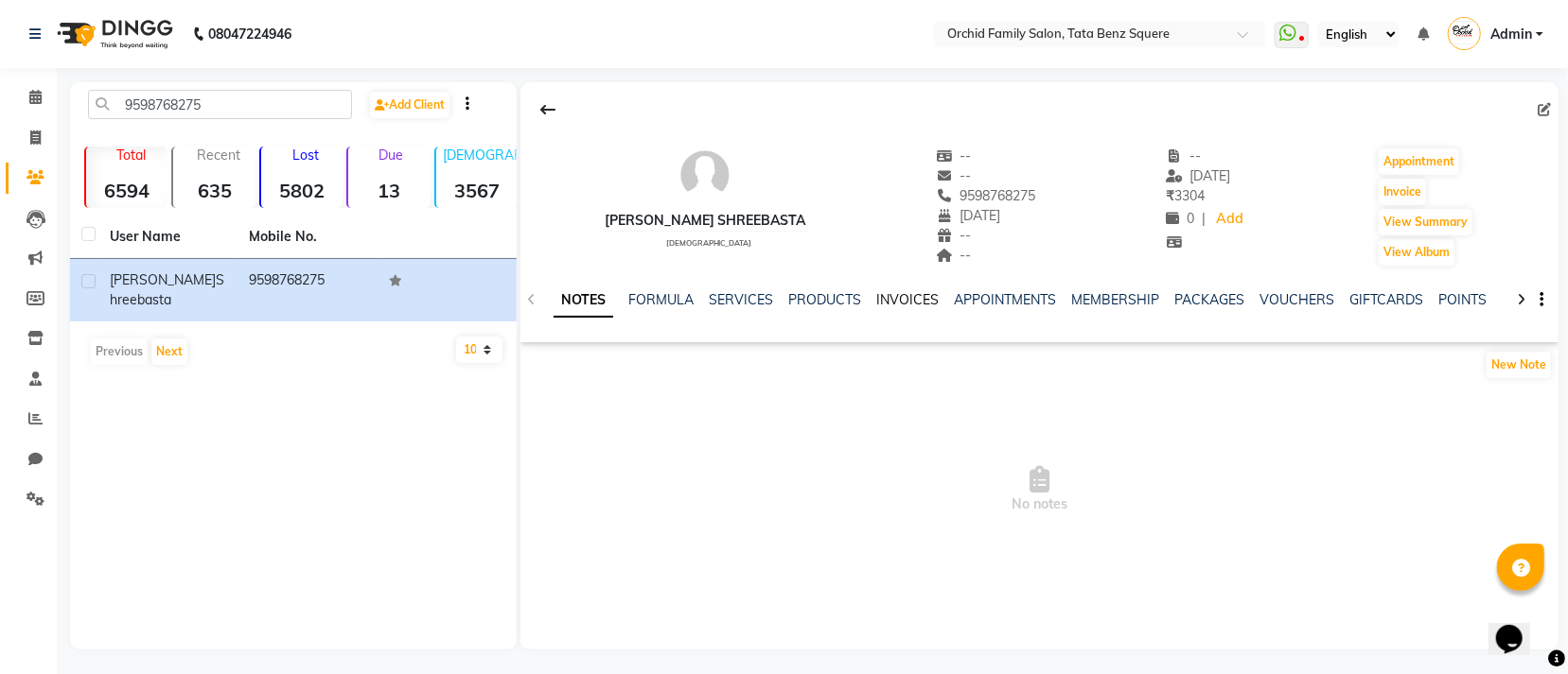
click at [900, 293] on link "INVOICES" at bounding box center [908, 300] width 63 height 17
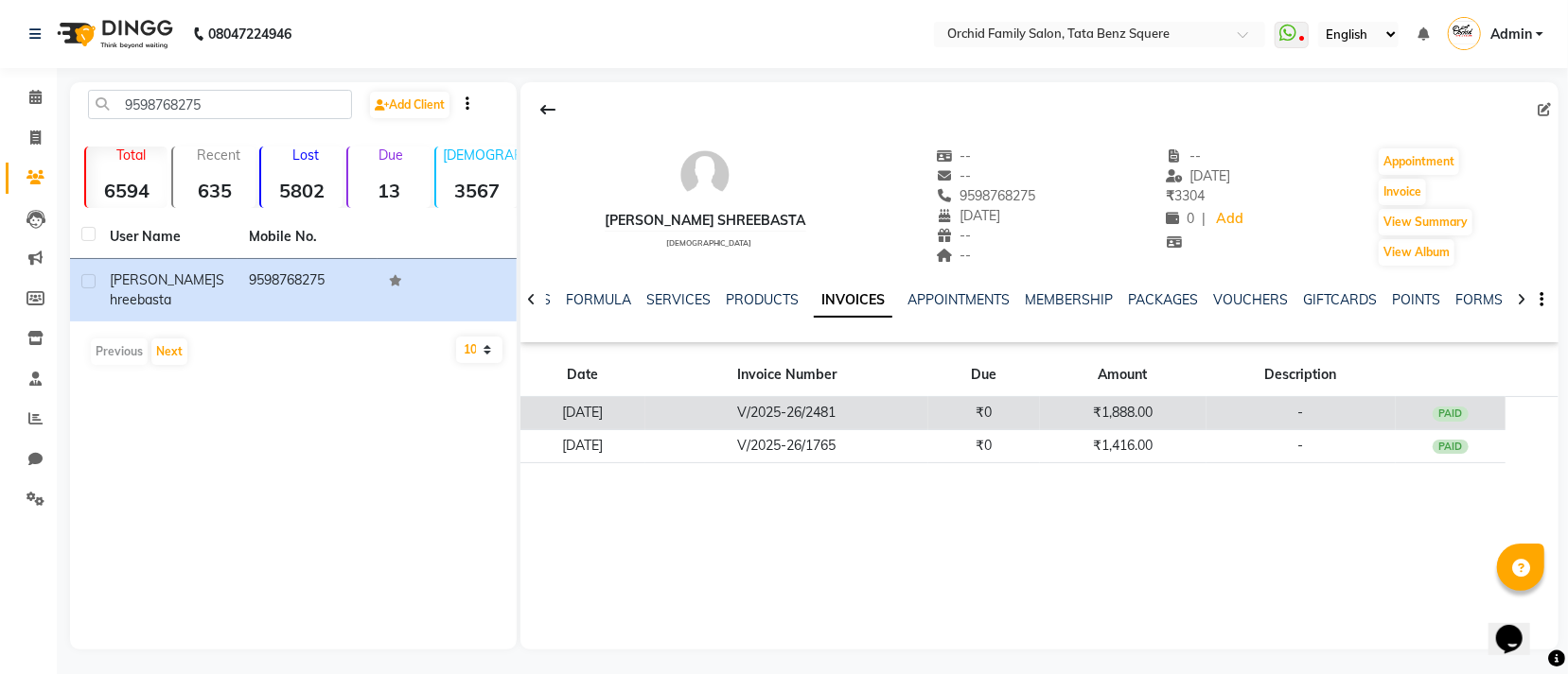
click at [899, 423] on td "V/2025-26/2481" at bounding box center [786, 413] width 283 height 33
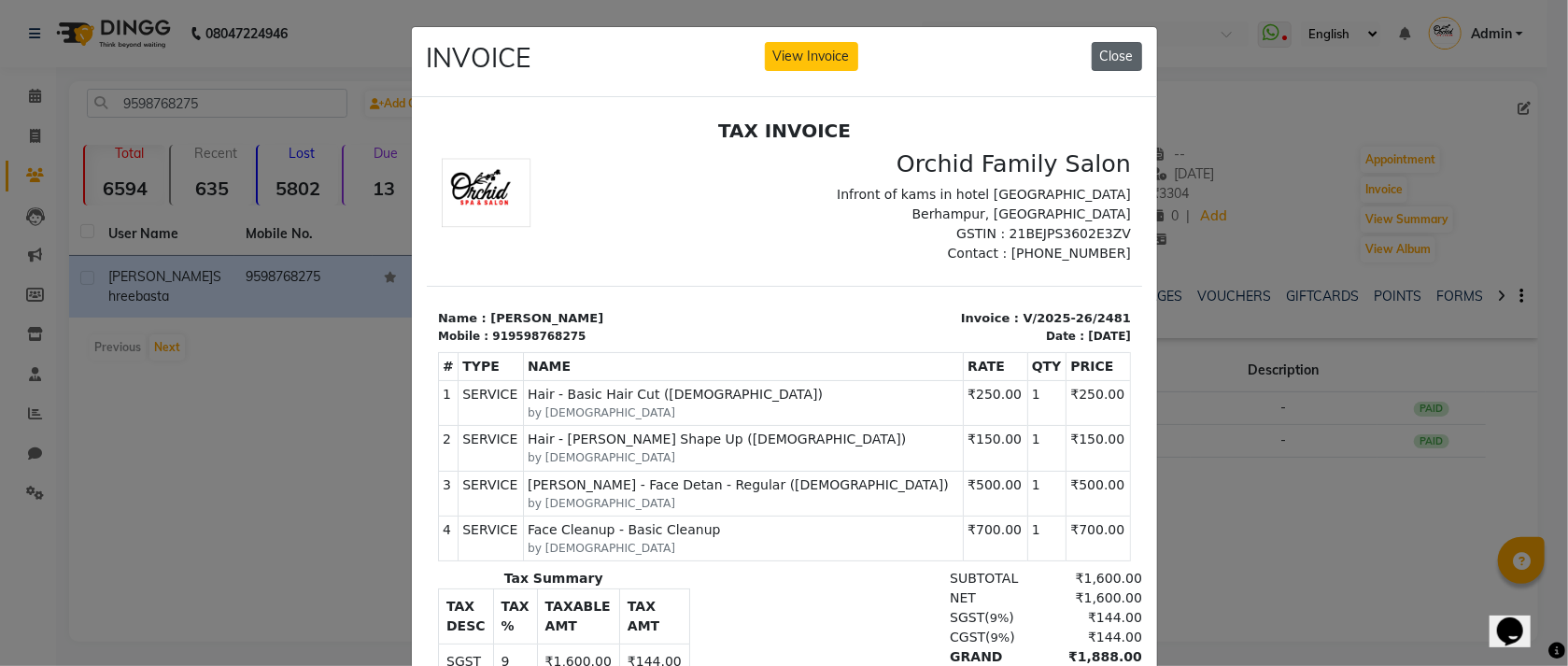
click at [1104, 54] on button "Close" at bounding box center [1117, 56] width 51 height 29
